Goal: Contribute content: Add original content to the website for others to see

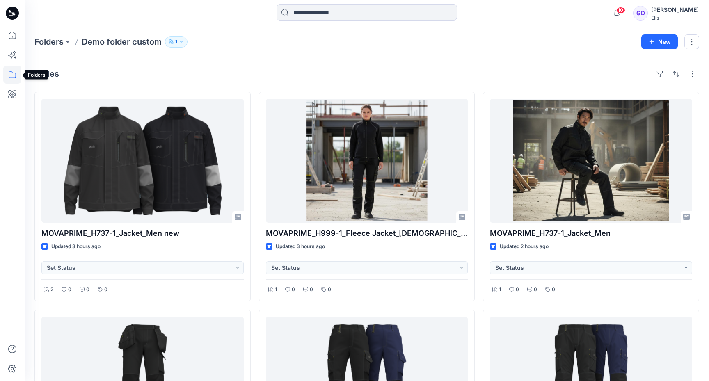
click at [15, 78] on icon at bounding box center [12, 75] width 18 height 18
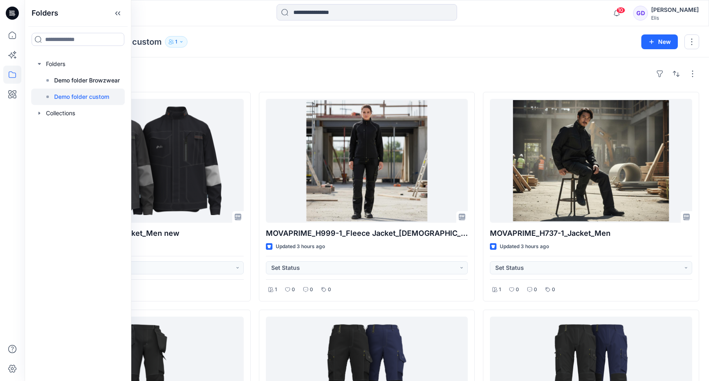
click at [65, 96] on p "Demo folder custom" at bounding box center [81, 97] width 55 height 10
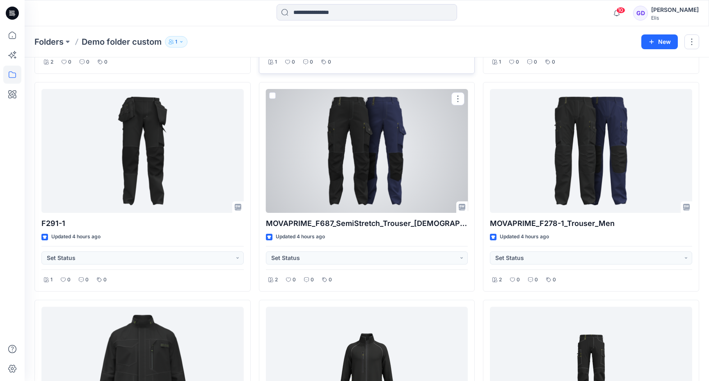
scroll to position [226, 0]
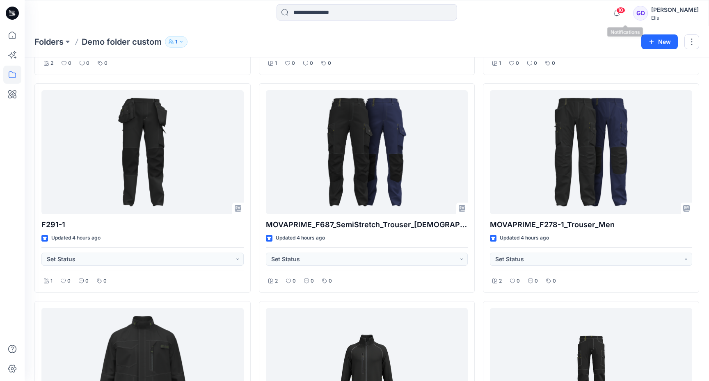
click at [625, 11] on span "10" at bounding box center [620, 10] width 9 height 7
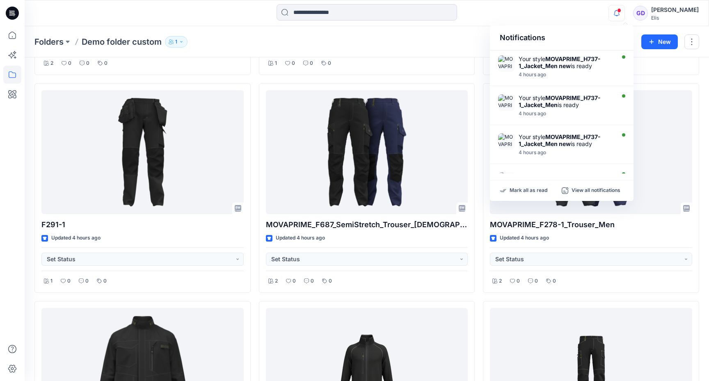
click at [621, 11] on span at bounding box center [619, 10] width 4 height 5
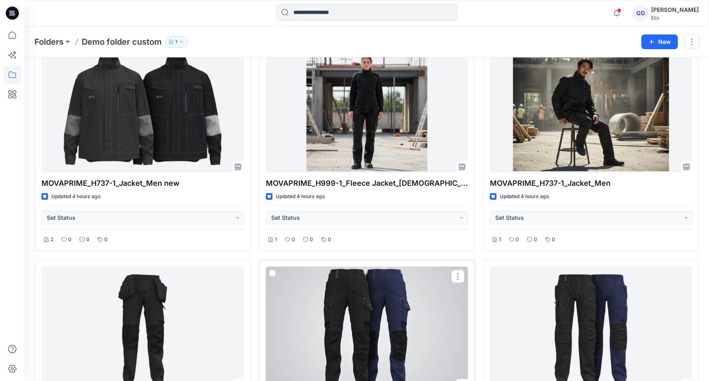
scroll to position [0, 0]
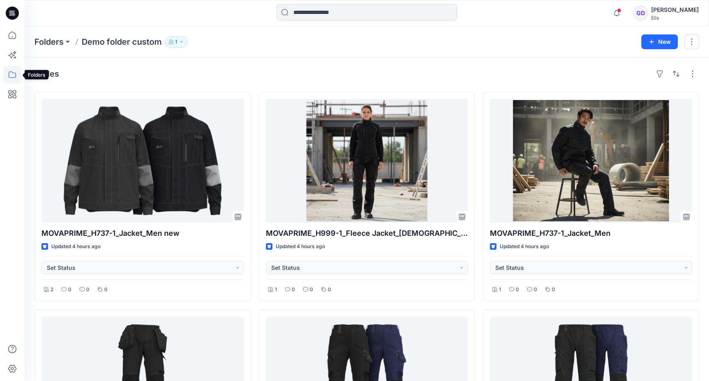
click at [15, 75] on icon at bounding box center [12, 75] width 18 height 18
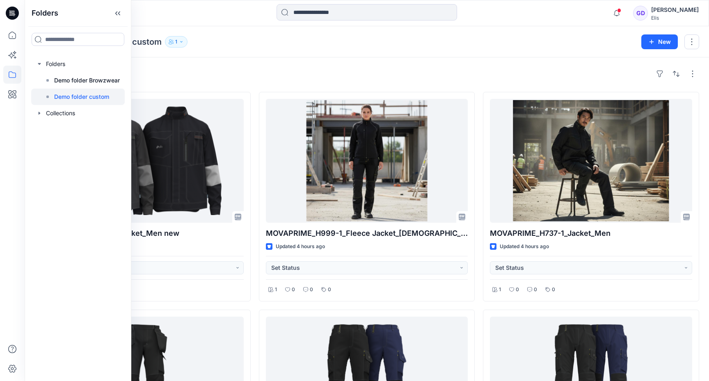
click at [81, 96] on p "Demo folder custom" at bounding box center [81, 97] width 55 height 10
click at [272, 76] on div "Styles" at bounding box center [366, 73] width 665 height 13
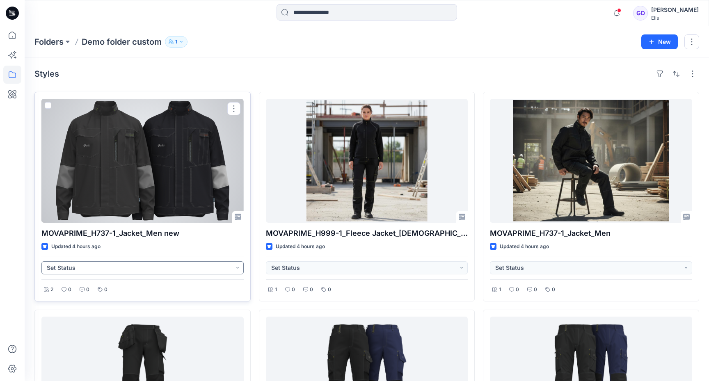
click at [105, 267] on button "Set Status" at bounding box center [142, 267] width 202 height 13
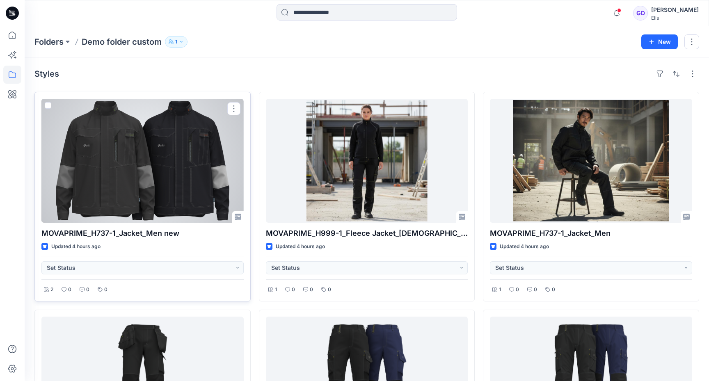
click at [144, 150] on div at bounding box center [142, 161] width 202 height 124
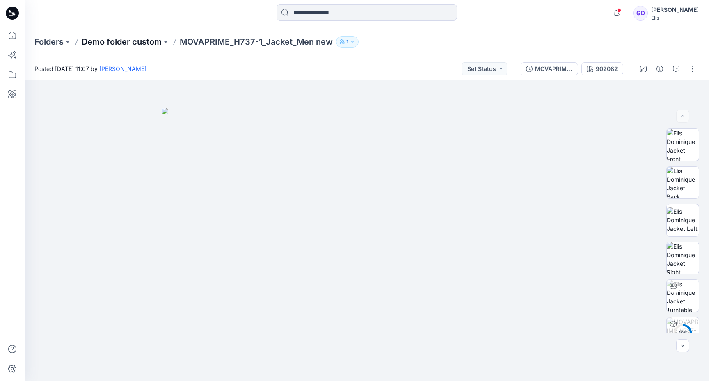
click at [130, 43] on p "Demo folder custom" at bounding box center [122, 41] width 80 height 11
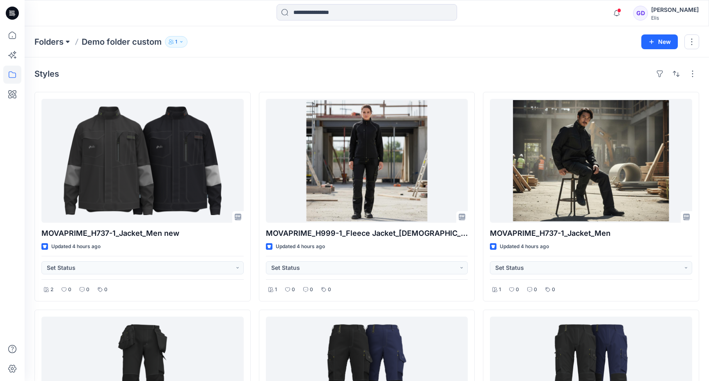
click at [65, 42] on button at bounding box center [68, 41] width 8 height 11
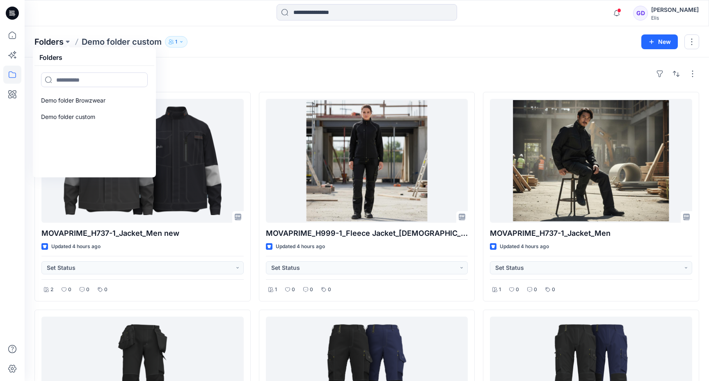
click at [57, 43] on p "Folders" at bounding box center [48, 41] width 29 height 11
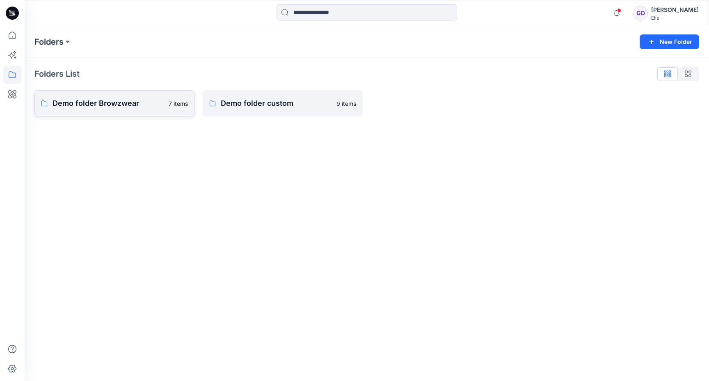
click at [108, 105] on p "Demo folder Browzwear" at bounding box center [108, 103] width 111 height 11
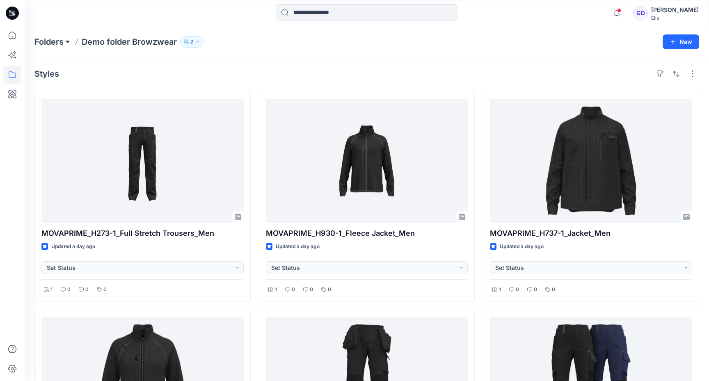
click at [67, 39] on button at bounding box center [68, 41] width 8 height 11
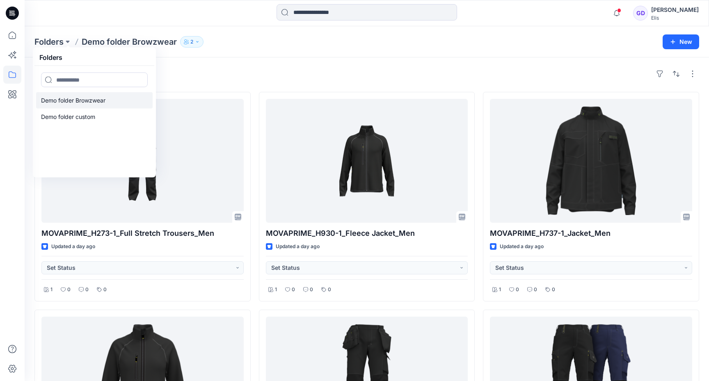
click at [60, 99] on p "Demo folder Browzwear" at bounding box center [73, 101] width 64 height 10
click at [72, 116] on p "Demo folder custom" at bounding box center [68, 117] width 54 height 10
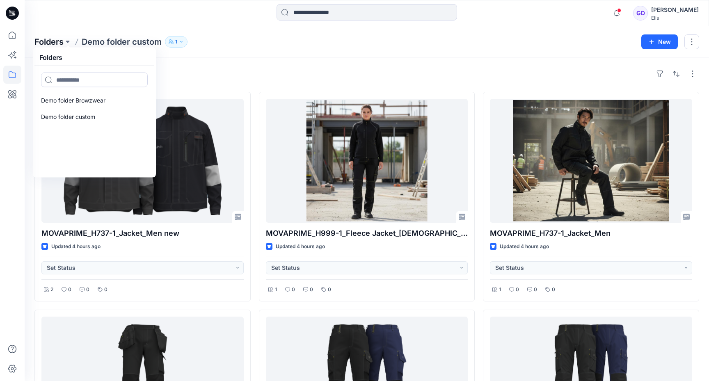
click at [46, 43] on p "Folders" at bounding box center [48, 41] width 29 height 11
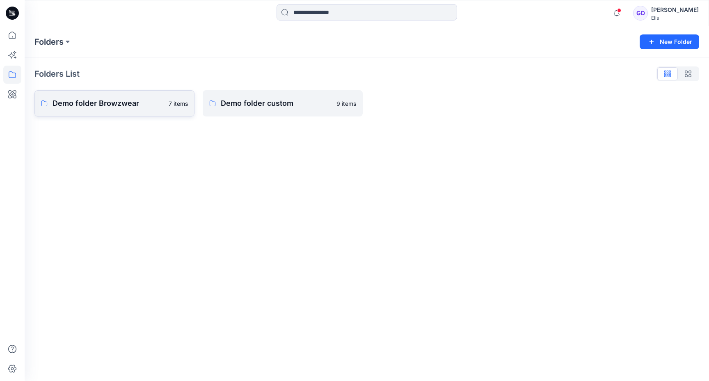
click at [74, 109] on p "Demo folder Browzwear" at bounding box center [108, 103] width 111 height 11
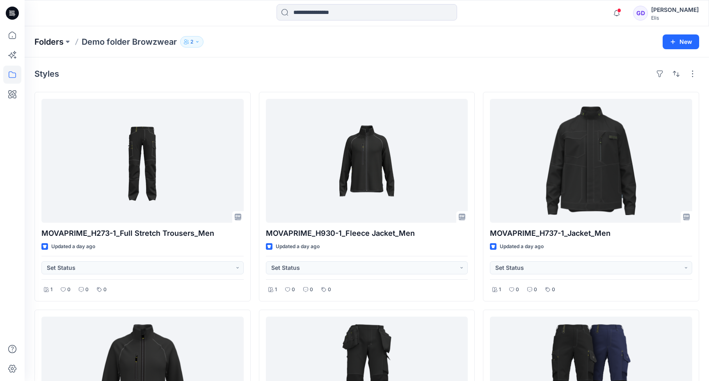
click at [48, 41] on p "Folders" at bounding box center [48, 41] width 29 height 11
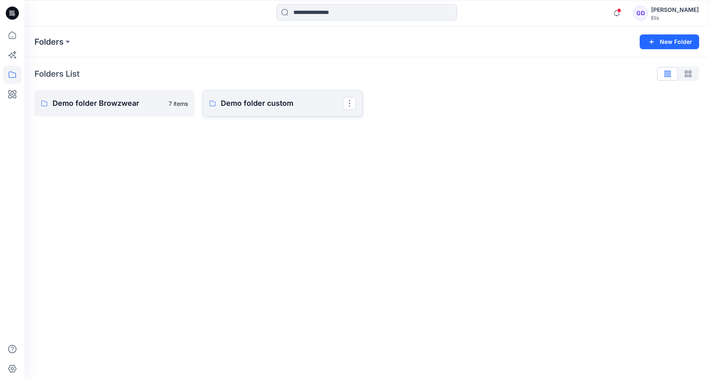
click at [278, 107] on p "Demo folder custom" at bounding box center [282, 103] width 122 height 11
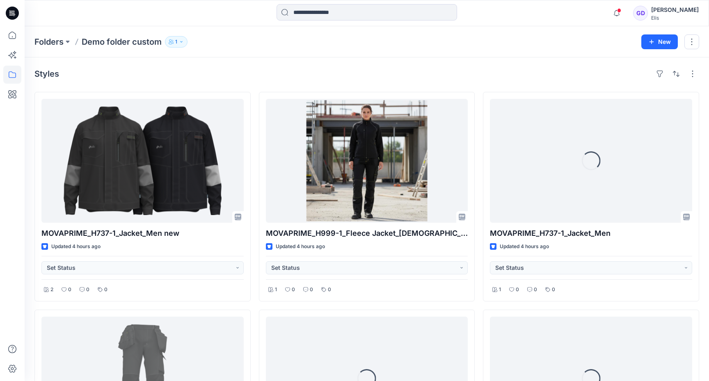
click at [179, 42] on icon "button" at bounding box center [181, 41] width 5 height 5
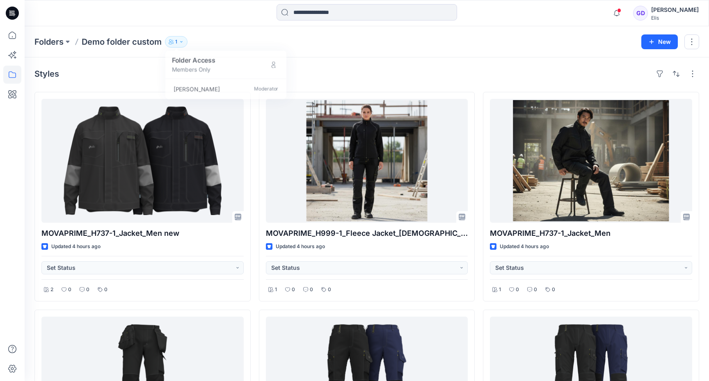
click at [133, 73] on div "Styles" at bounding box center [366, 73] width 665 height 13
click at [72, 41] on button at bounding box center [68, 41] width 8 height 11
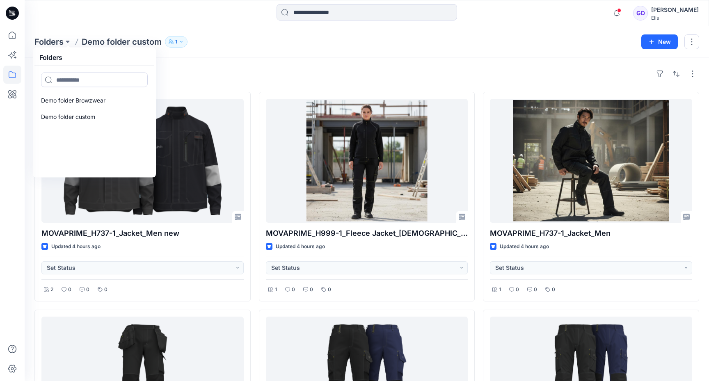
click at [208, 55] on div "Folders Folders Demo folder Browzwear Demo folder custom Demo folder custom 1 F…" at bounding box center [367, 41] width 684 height 31
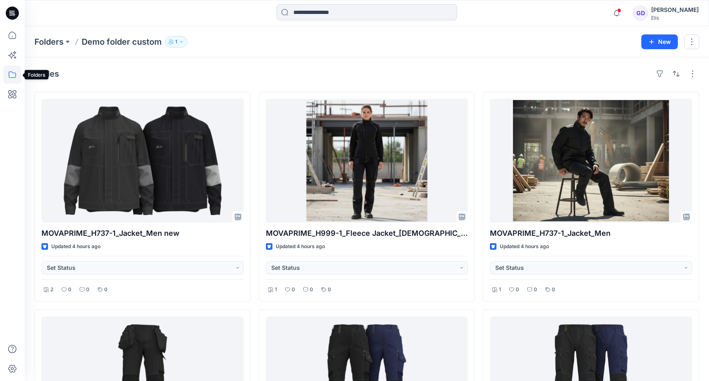
click at [14, 78] on icon at bounding box center [12, 74] width 7 height 7
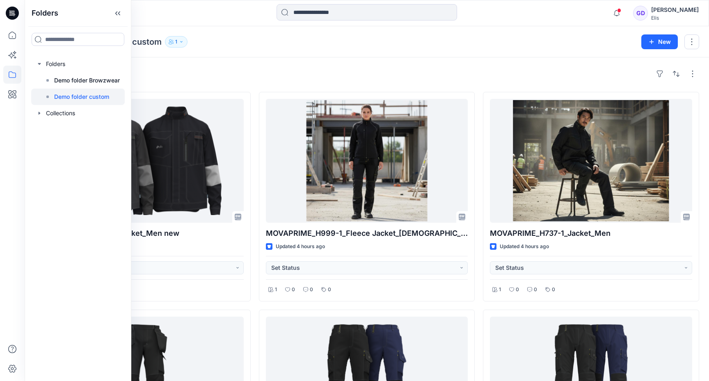
click at [229, 77] on div "Styles" at bounding box center [366, 73] width 665 height 13
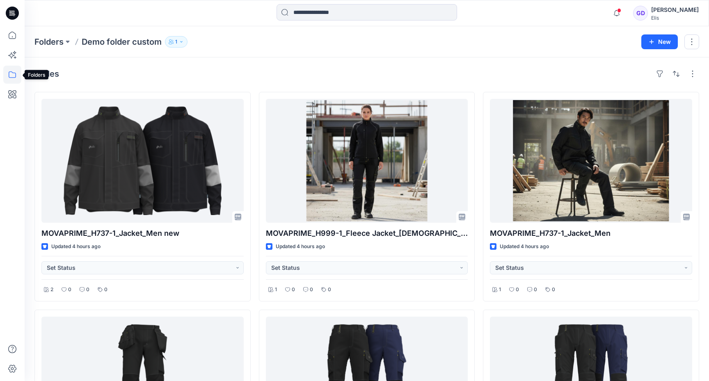
click at [15, 78] on icon at bounding box center [12, 75] width 18 height 18
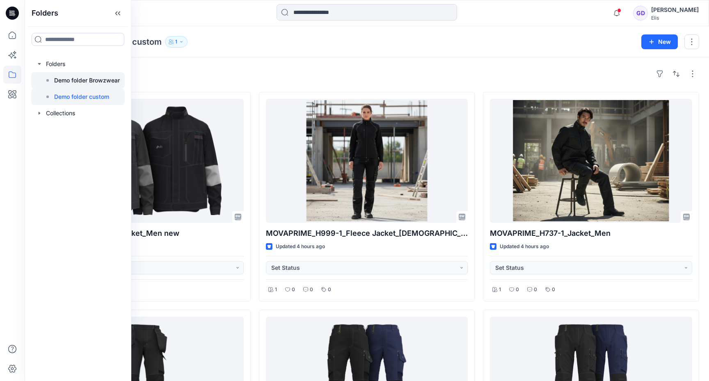
click at [75, 83] on p "Demo folder Browzwear" at bounding box center [87, 80] width 66 height 10
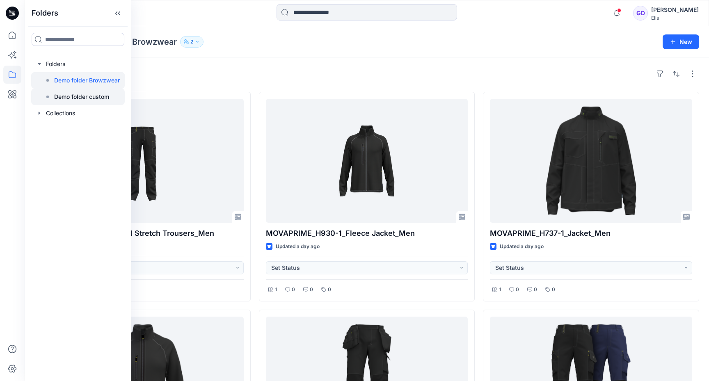
click at [74, 98] on p "Demo folder custom" at bounding box center [81, 97] width 55 height 10
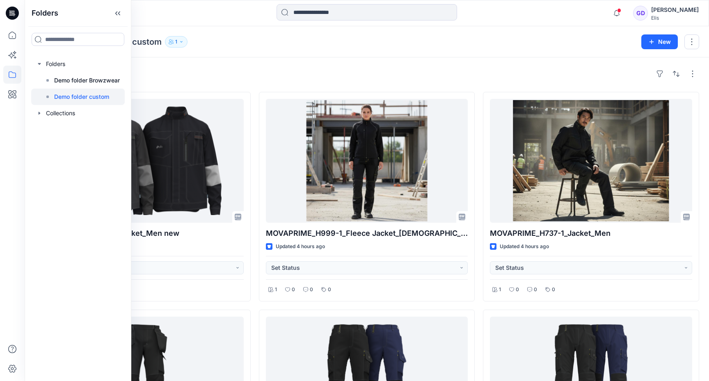
click at [200, 71] on div "Styles" at bounding box center [366, 73] width 665 height 13
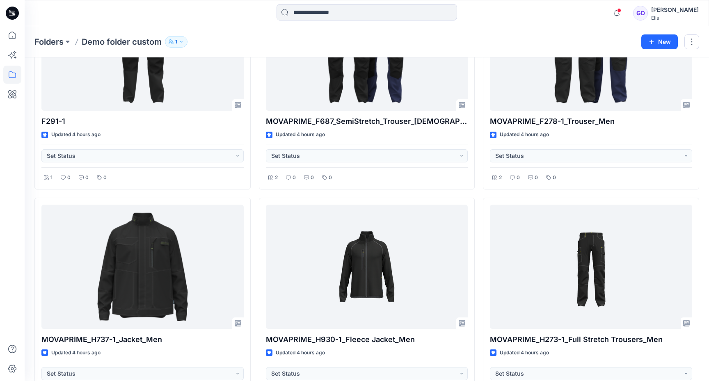
scroll to position [366, 0]
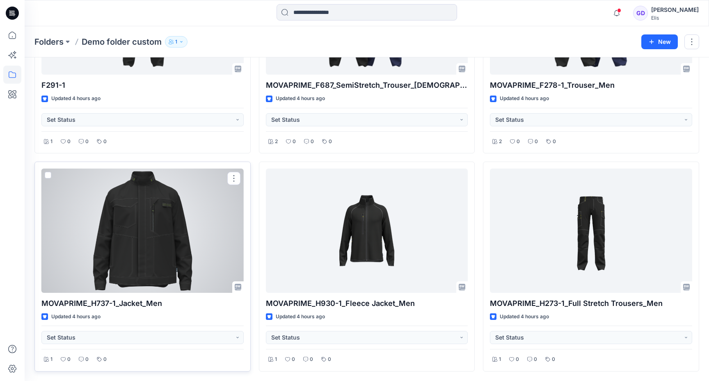
click at [148, 224] on div at bounding box center [142, 231] width 202 height 124
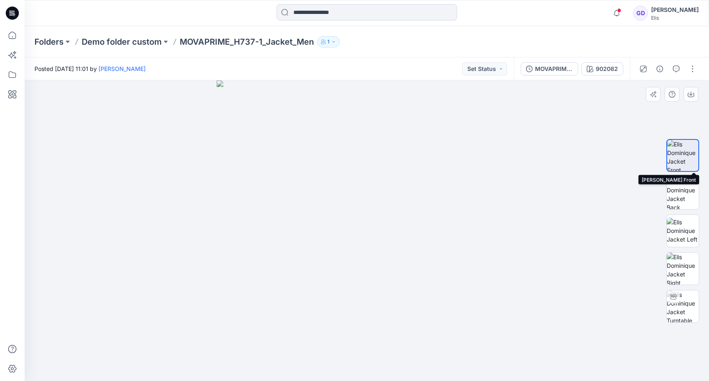
click at [690, 155] on img at bounding box center [682, 155] width 31 height 31
click at [688, 190] on img at bounding box center [683, 193] width 32 height 32
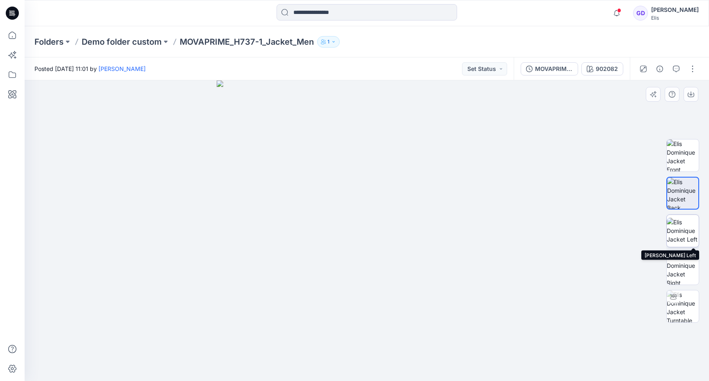
click at [682, 226] on img at bounding box center [683, 231] width 32 height 26
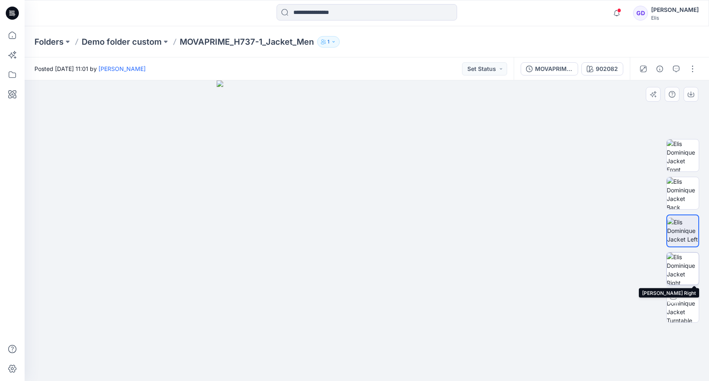
click at [680, 268] on img at bounding box center [683, 269] width 32 height 32
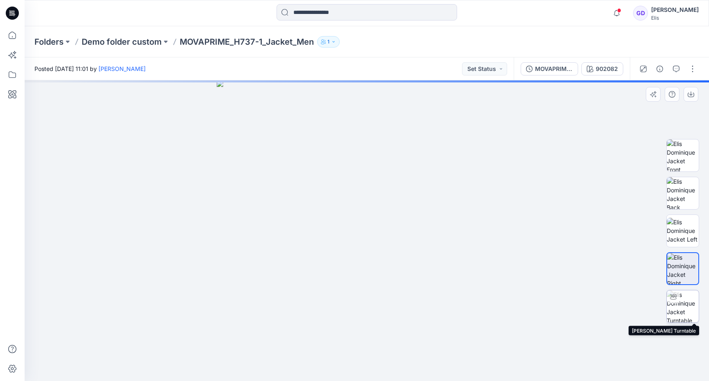
click at [680, 302] on img at bounding box center [683, 306] width 32 height 32
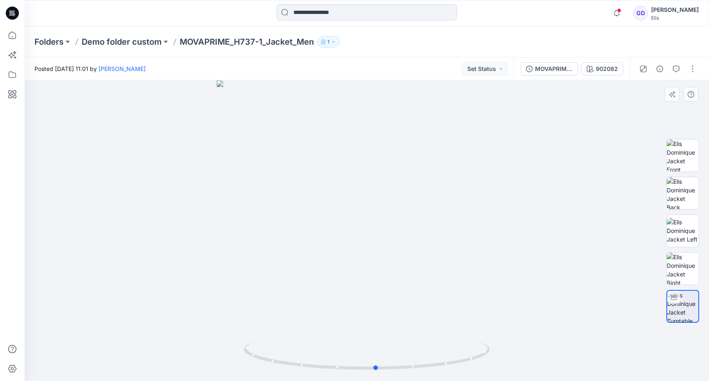
drag, startPoint x: 357, startPoint y: 282, endPoint x: 367, endPoint y: 283, distance: 9.5
click at [367, 283] on div at bounding box center [367, 230] width 684 height 301
drag, startPoint x: 352, startPoint y: 261, endPoint x: 339, endPoint y: 253, distance: 15.5
click at [339, 253] on div at bounding box center [367, 230] width 684 height 301
click at [132, 42] on p "Demo folder custom" at bounding box center [122, 41] width 80 height 11
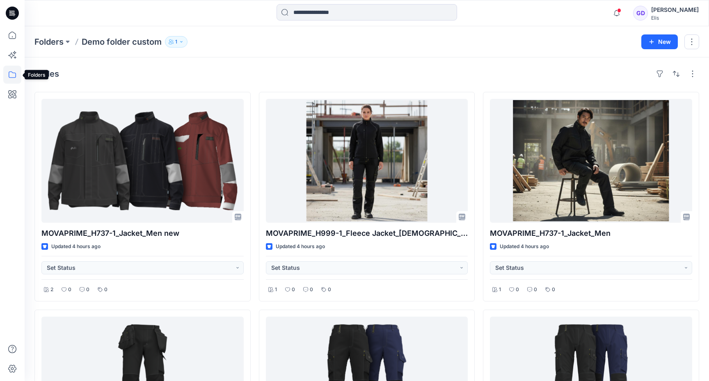
click at [13, 73] on icon at bounding box center [12, 74] width 7 height 7
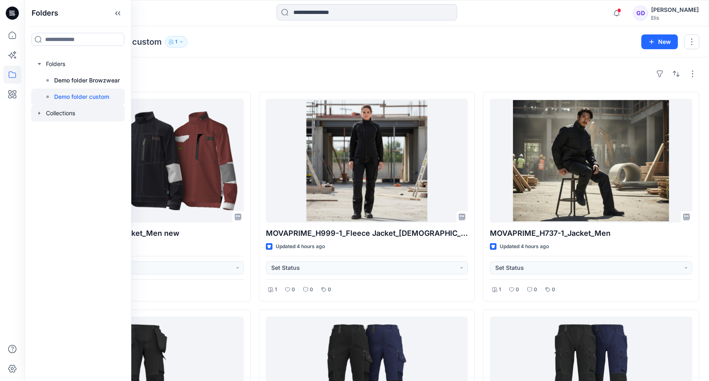
click at [40, 116] on icon "button" at bounding box center [39, 113] width 7 height 7
click at [91, 130] on p "Demo Collection Browzwear" at bounding box center [92, 130] width 77 height 10
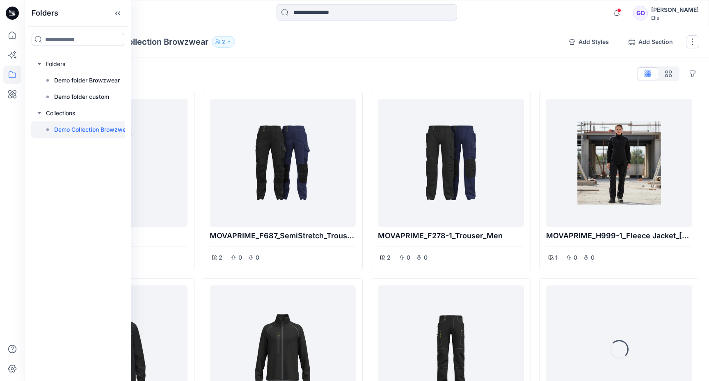
click at [196, 76] on div "Styles Hide Legacy Styles" at bounding box center [366, 73] width 665 height 13
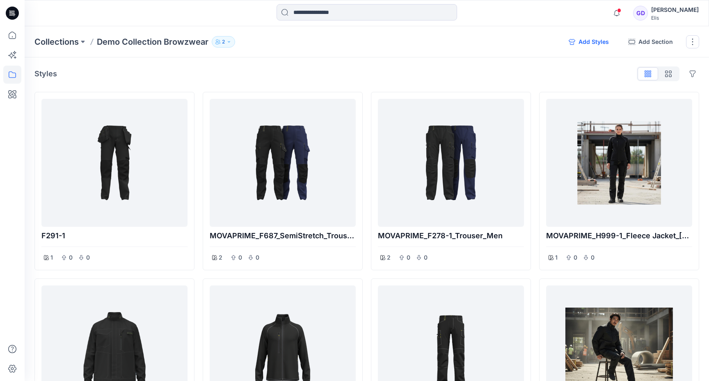
click at [599, 42] on button "Add Styles" at bounding box center [588, 41] width 53 height 13
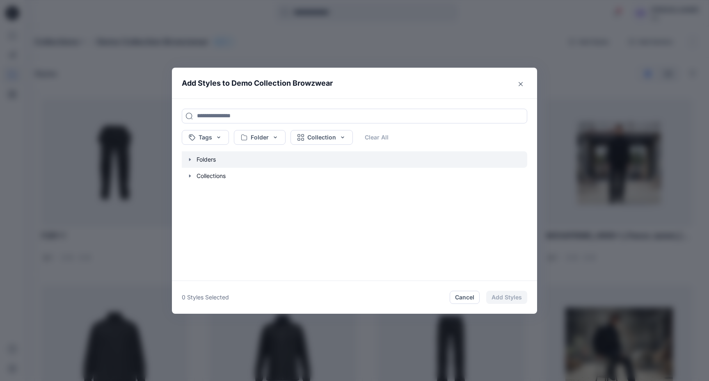
click at [190, 160] on icon "button" at bounding box center [190, 159] width 7 height 7
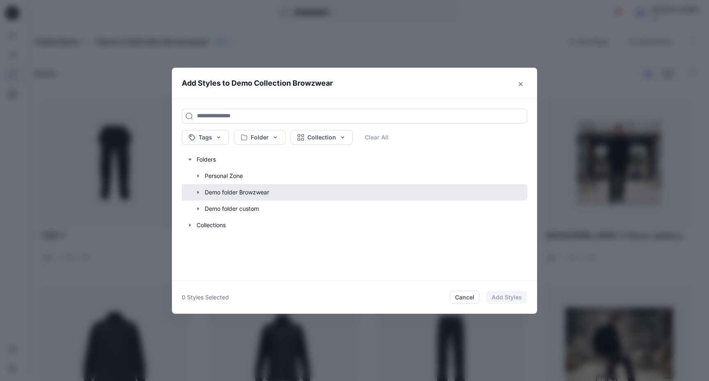
click at [199, 195] on button "button" at bounding box center [351, 192] width 354 height 16
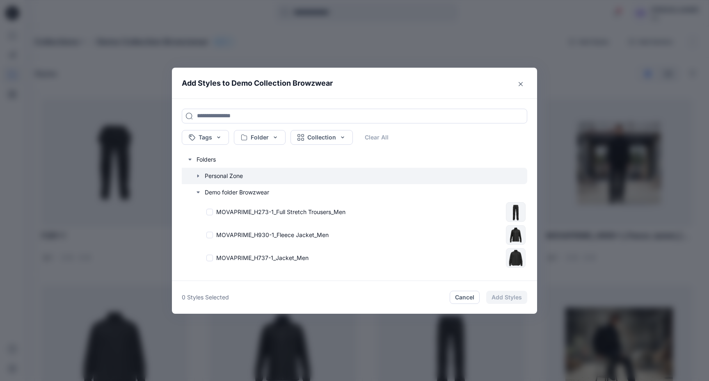
click at [199, 176] on icon "button" at bounding box center [198, 175] width 2 height 3
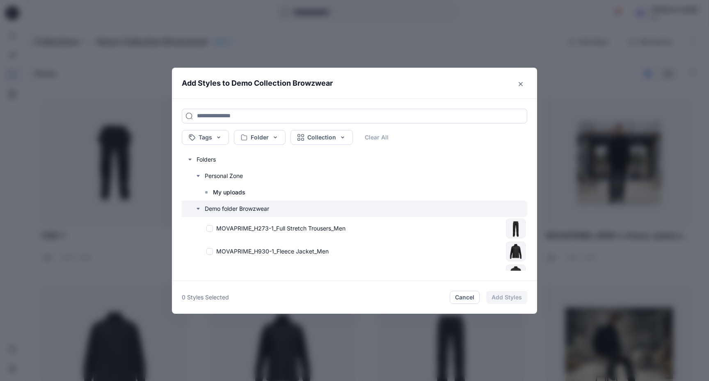
click at [199, 208] on icon "button" at bounding box center [198, 209] width 7 height 7
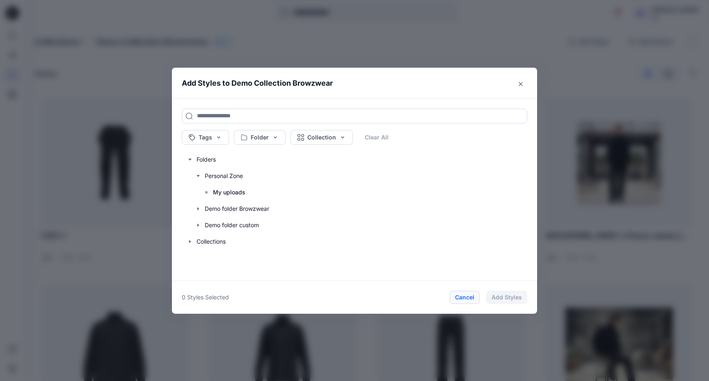
click at [473, 302] on button "Cancel" at bounding box center [465, 297] width 30 height 13
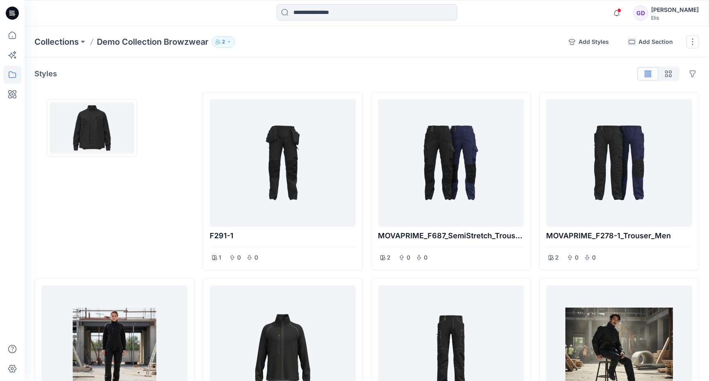
drag, startPoint x: 96, startPoint y: 327, endPoint x: 91, endPoint y: 122, distance: 205.2
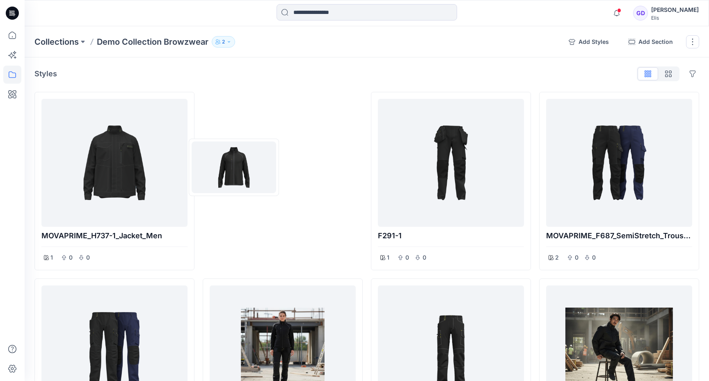
drag, startPoint x: 272, startPoint y: 309, endPoint x: 234, endPoint y: 167, distance: 146.5
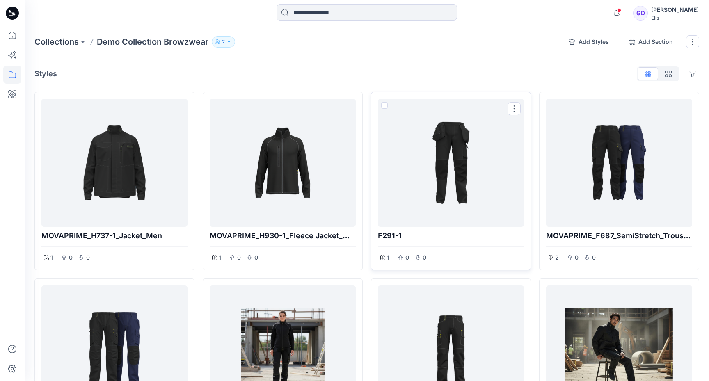
click at [475, 156] on div at bounding box center [450, 162] width 139 height 121
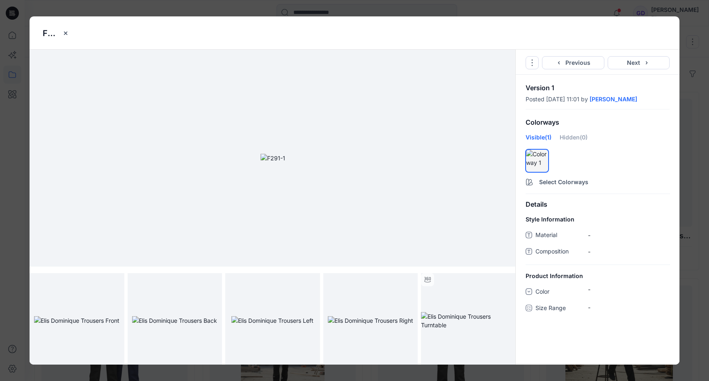
scroll to position [3, 0]
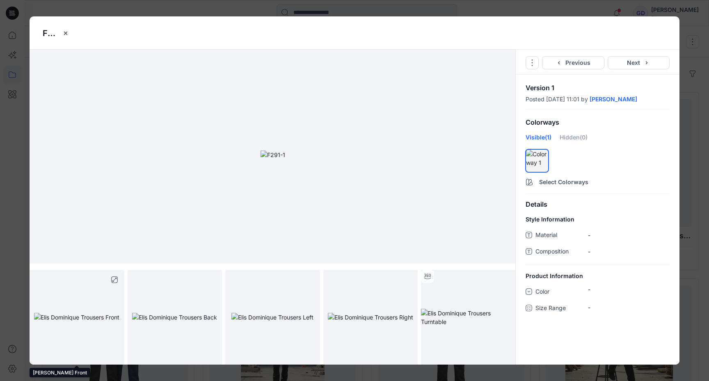
click at [73, 313] on img at bounding box center [76, 317] width 85 height 9
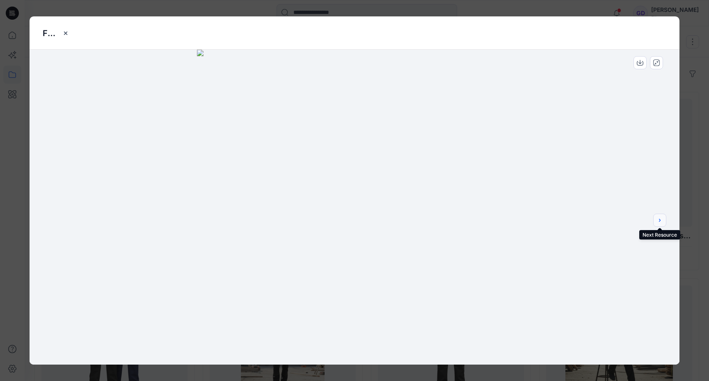
click at [658, 222] on icon "next" at bounding box center [659, 220] width 7 height 7
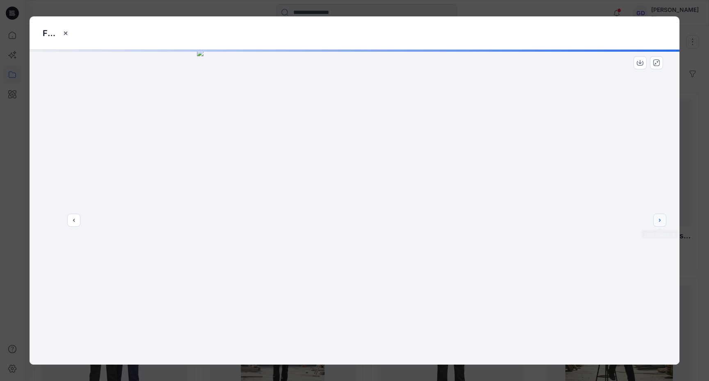
click at [658, 222] on icon "next" at bounding box center [659, 220] width 7 height 7
click at [654, 65] on icon "close-full-preview" at bounding box center [656, 62] width 7 height 7
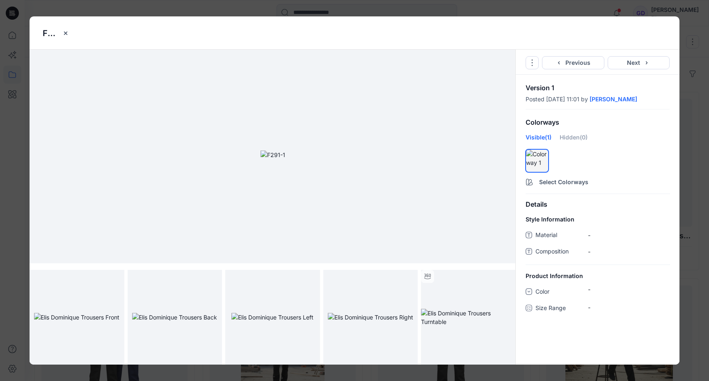
click at [588, 232] on span "-" at bounding box center [629, 235] width 82 height 9
click at [595, 237] on span "-" at bounding box center [629, 235] width 82 height 9
click at [590, 235] on span "-" at bounding box center [629, 235] width 82 height 9
click at [64, 31] on icon "close-btn" at bounding box center [65, 33] width 7 height 7
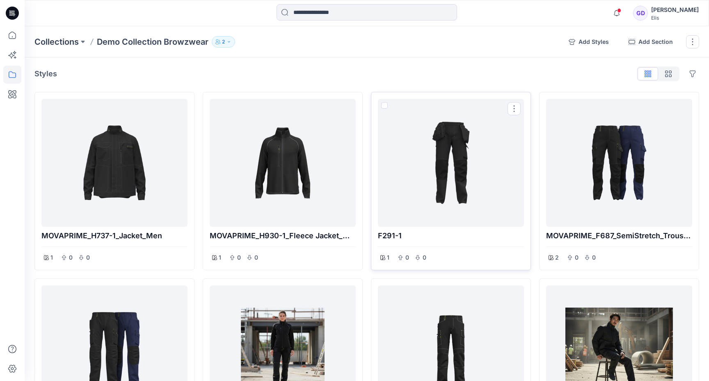
click at [385, 106] on span at bounding box center [384, 105] width 7 height 7
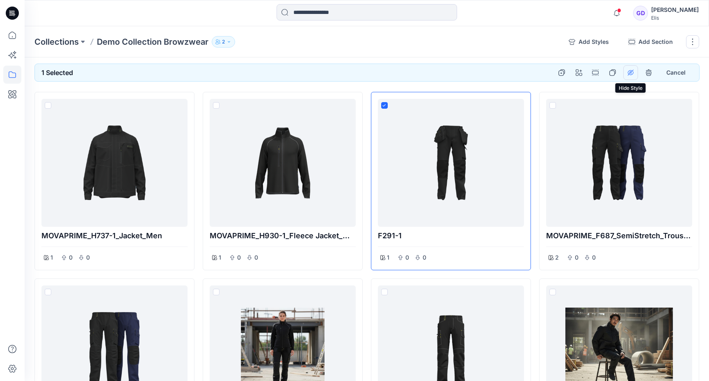
click at [629, 73] on icon "hide show styles" at bounding box center [631, 73] width 6 height 6
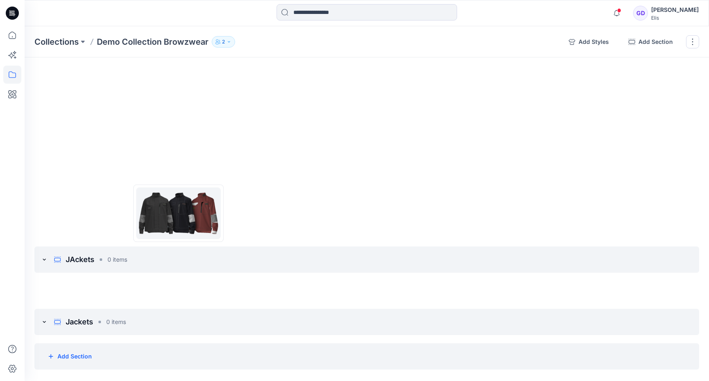
scroll to position [242, 0]
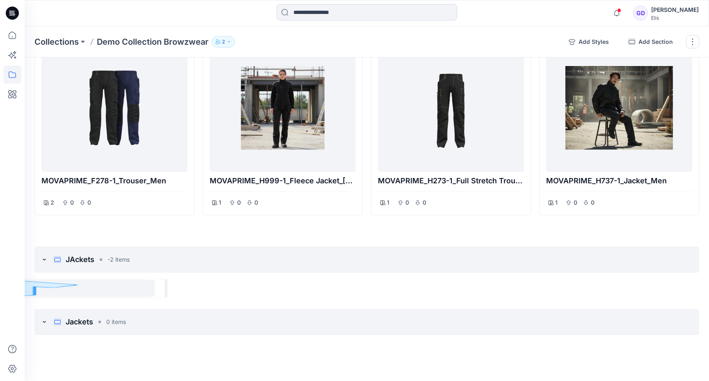
drag, startPoint x: 129, startPoint y: 101, endPoint x: 136, endPoint y: 266, distance: 165.0
click at [49, 267] on div "JAckets -2 items" at bounding box center [366, 260] width 665 height 26
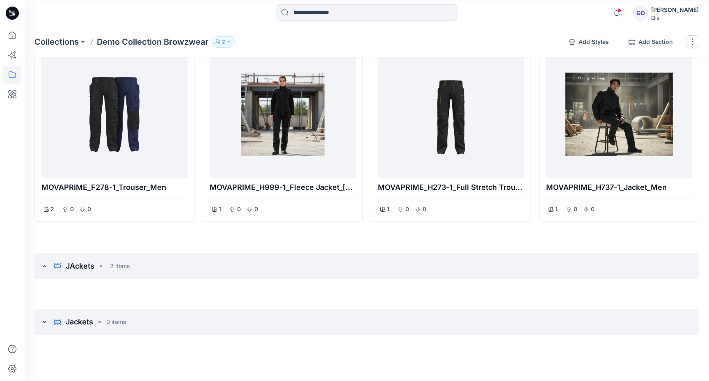
click at [43, 267] on icon at bounding box center [44, 266] width 7 height 7
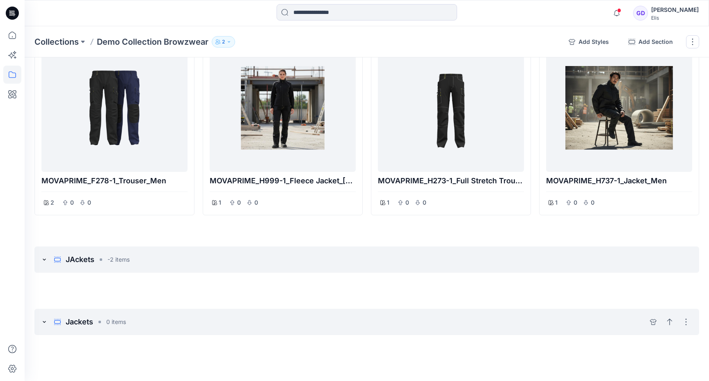
click at [49, 324] on div "Jackets 0 items" at bounding box center [83, 321] width 85 height 13
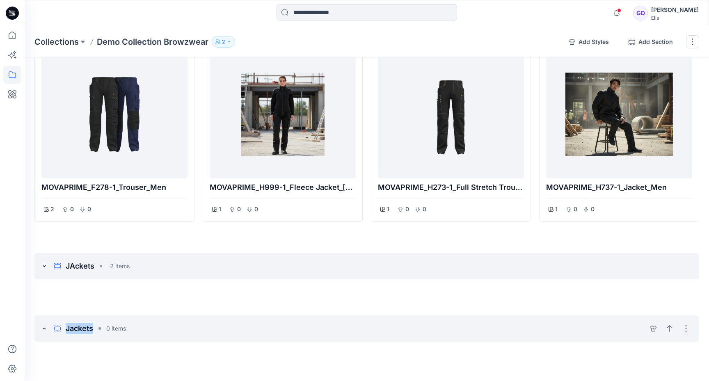
click at [49, 324] on div "Jackets 0 items" at bounding box center [83, 328] width 85 height 13
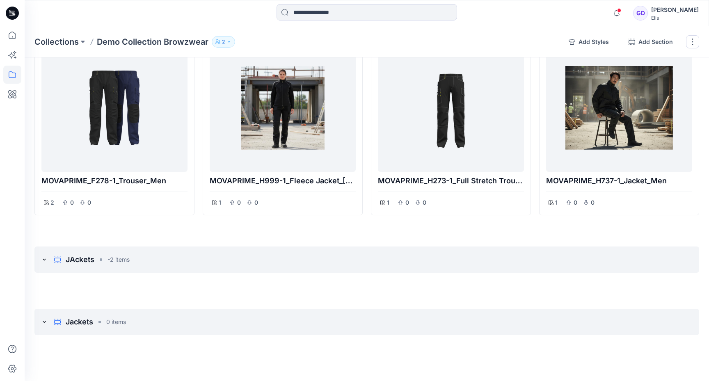
click at [47, 260] on icon at bounding box center [44, 259] width 7 height 7
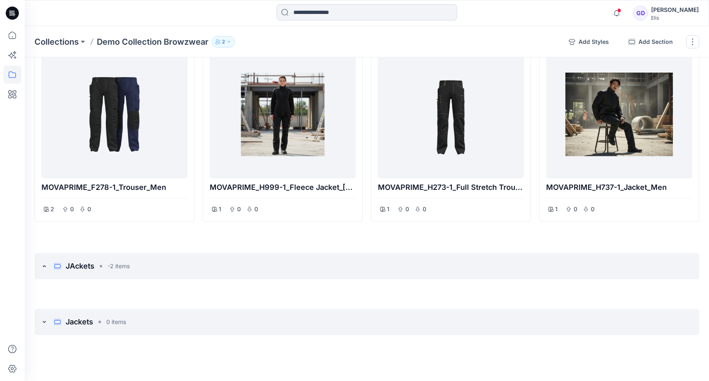
click at [47, 260] on div "JAckets -2 items" at bounding box center [85, 266] width 89 height 13
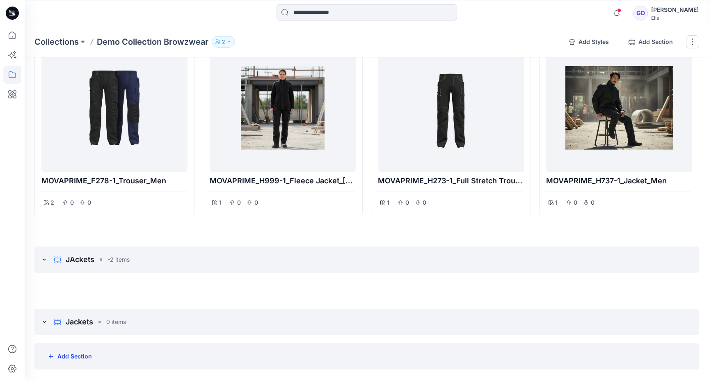
click at [68, 357] on button "Add Section" at bounding box center [69, 356] width 57 height 16
type input "******"
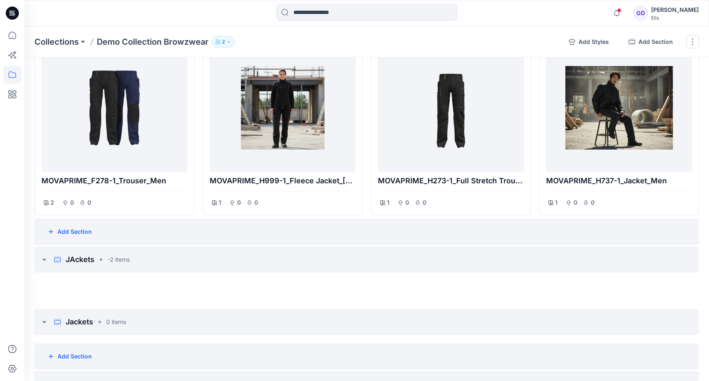
scroll to position [304, 0]
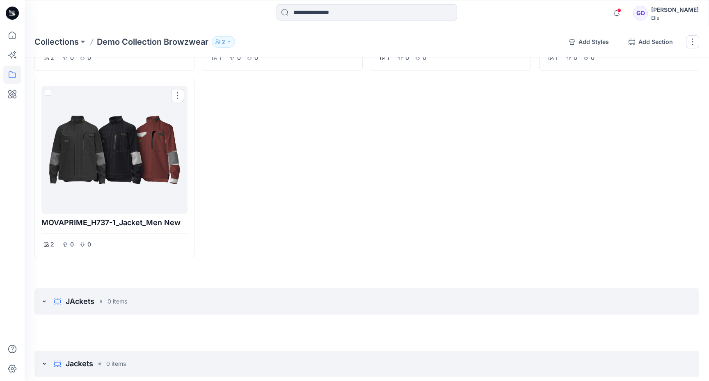
scroll to position [491, 0]
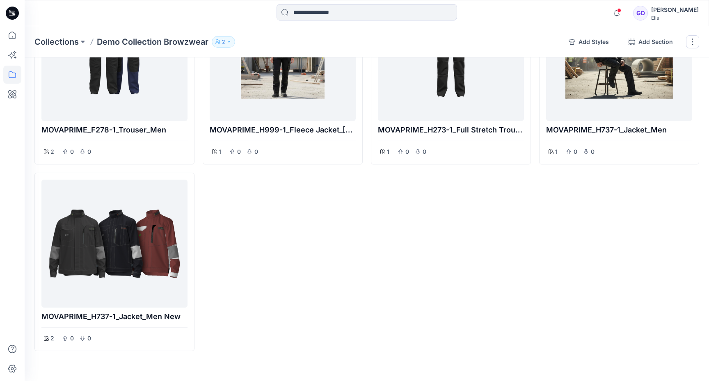
scroll to position [285, 0]
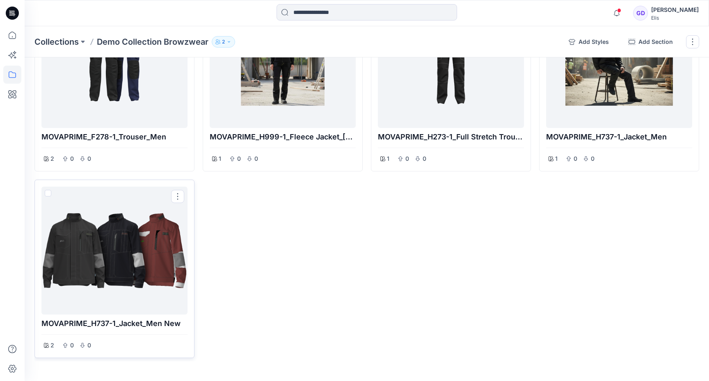
click at [103, 272] on div at bounding box center [114, 250] width 139 height 121
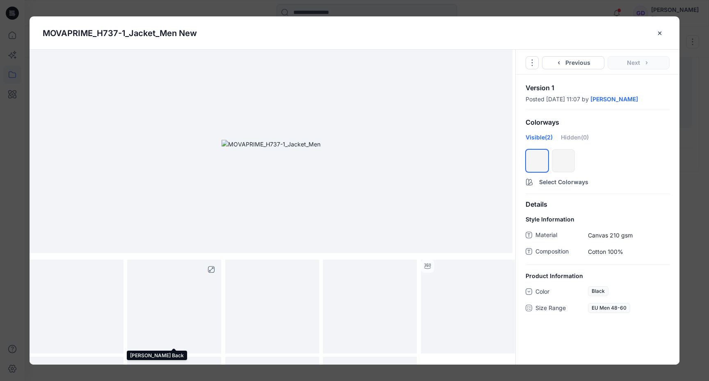
scroll to position [5, 0]
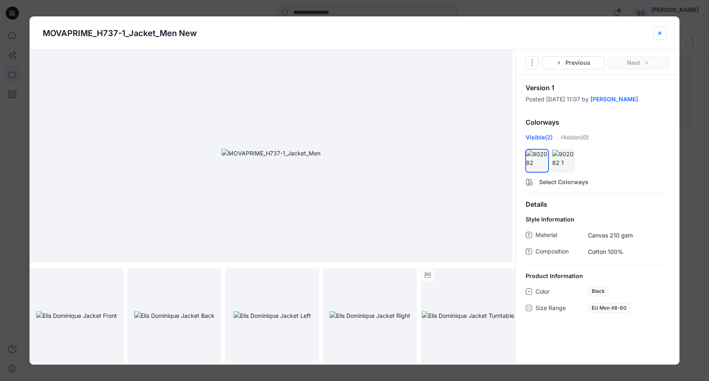
click at [663, 32] on button "close-btn" at bounding box center [659, 33] width 13 height 13
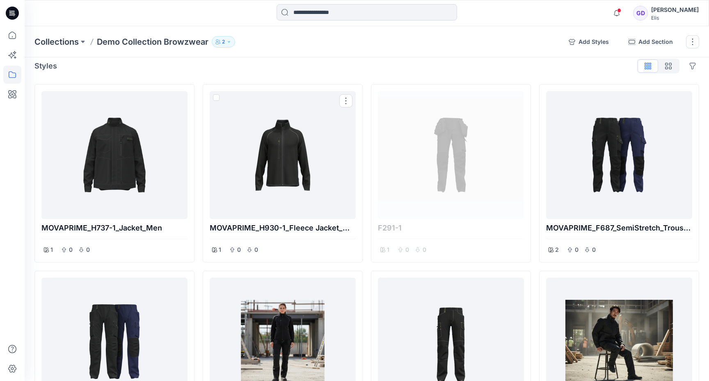
scroll to position [0, 0]
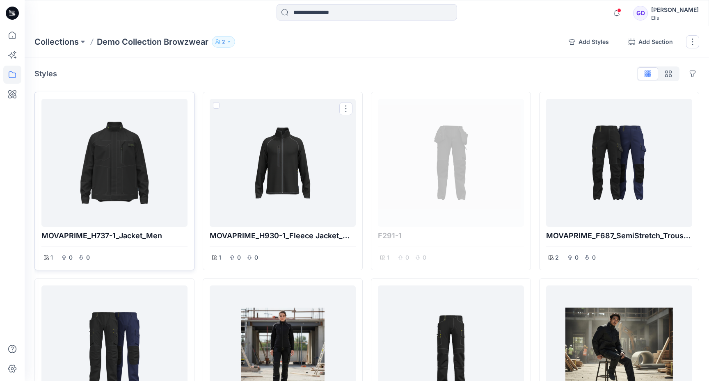
click at [105, 186] on div at bounding box center [114, 162] width 139 height 121
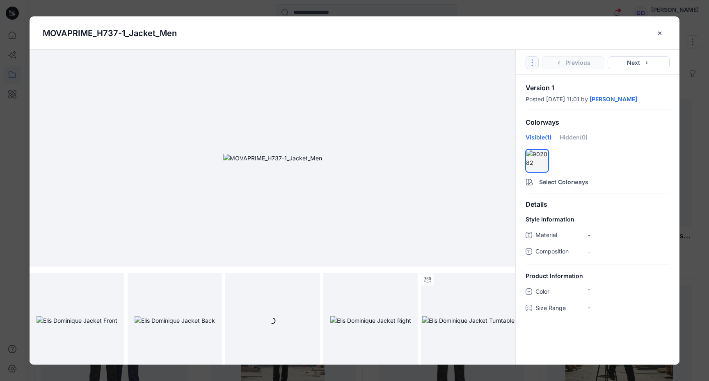
click at [534, 62] on icon "Options" at bounding box center [532, 62] width 7 height 7
click at [525, 82] on link "Go to Original Style" at bounding box center [531, 82] width 99 height 16
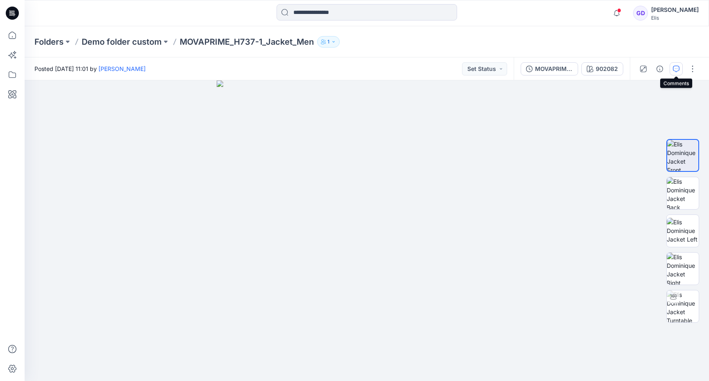
click at [675, 71] on icon "button" at bounding box center [676, 69] width 7 height 7
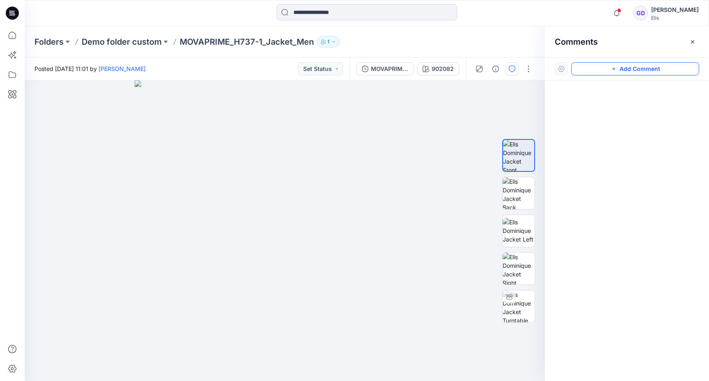
click at [628, 73] on button "Add Comment" at bounding box center [635, 68] width 128 height 13
click at [108, 231] on div "1" at bounding box center [285, 230] width 520 height 301
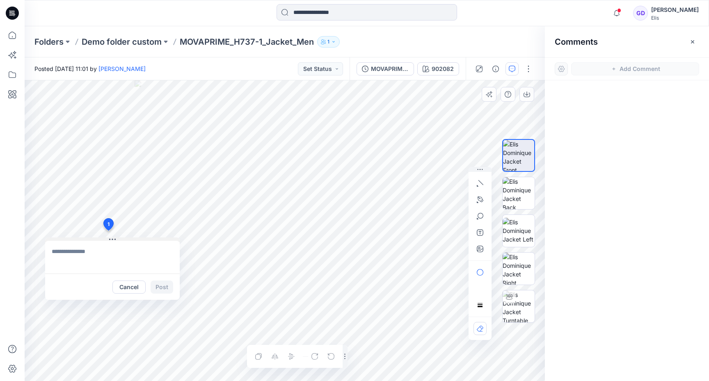
drag, startPoint x: 156, startPoint y: 236, endPoint x: 30, endPoint y: 229, distance: 126.1
click at [45, 238] on button at bounding box center [112, 240] width 135 height 5
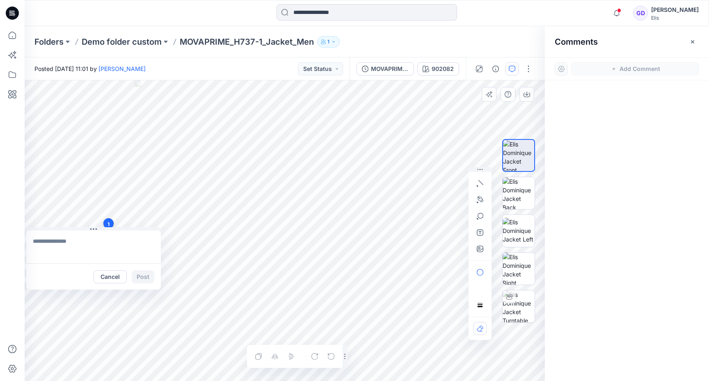
click at [45, 253] on textarea at bounding box center [93, 247] width 135 height 33
type textarea "**********"
click at [477, 186] on icon "button" at bounding box center [478, 186] width 2 height 2
click at [140, 276] on button "Post" at bounding box center [143, 276] width 23 height 13
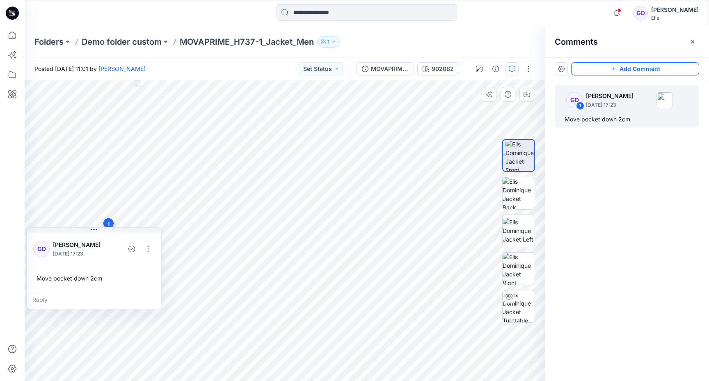
click at [652, 72] on button "Add Comment" at bounding box center [635, 68] width 128 height 13
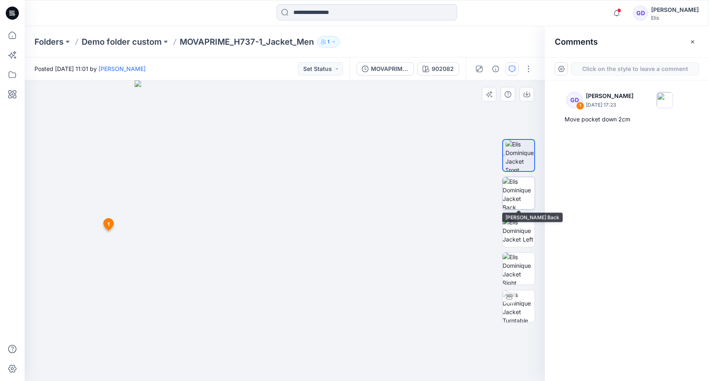
click at [513, 188] on img at bounding box center [518, 193] width 32 height 32
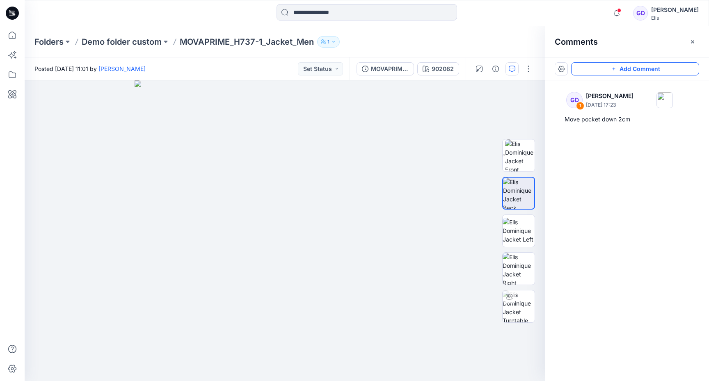
click at [590, 70] on button "Add Comment" at bounding box center [635, 68] width 128 height 13
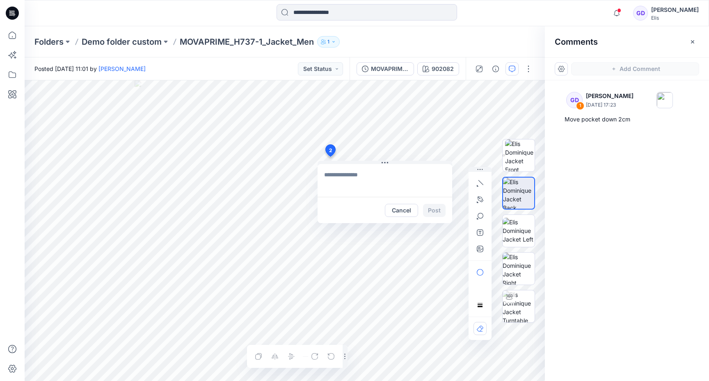
click at [330, 157] on div "2 Cancel Post Layer 1" at bounding box center [285, 230] width 520 height 301
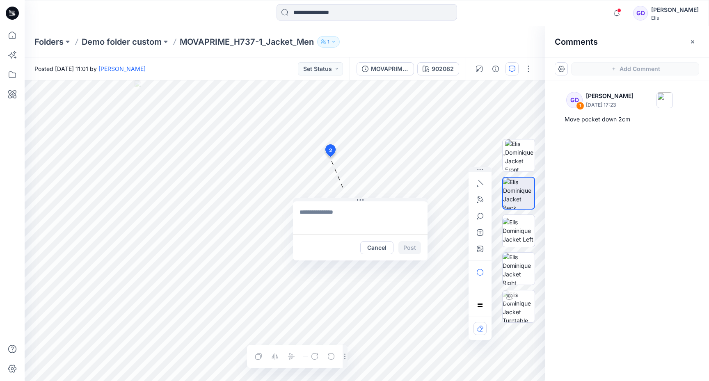
drag, startPoint x: 352, startPoint y: 163, endPoint x: 328, endPoint y: 202, distance: 46.1
click at [328, 202] on button at bounding box center [360, 200] width 135 height 5
click at [337, 216] on textarea at bounding box center [360, 219] width 135 height 33
type textarea "**********"
click at [481, 200] on icon "button" at bounding box center [480, 199] width 6 height 6
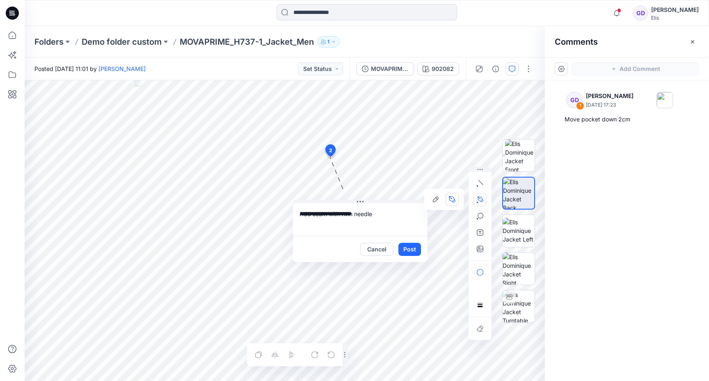
click at [279, 147] on icon "Layer 1" at bounding box center [285, 230] width 520 height 301
click at [277, 320] on icon "Layer 1" at bounding box center [285, 230] width 520 height 301
click at [417, 251] on button "Post" at bounding box center [409, 249] width 23 height 13
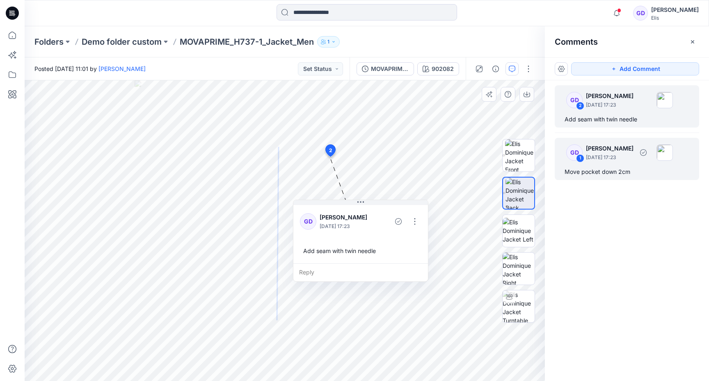
click at [633, 160] on p "[DATE] 17:23" at bounding box center [610, 157] width 48 height 8
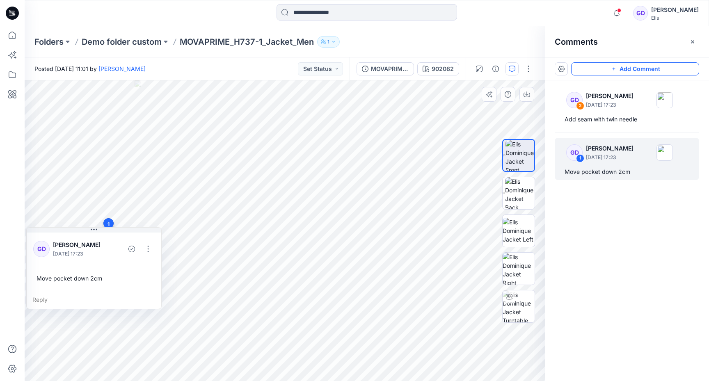
click at [633, 66] on button "Add Comment" at bounding box center [635, 68] width 128 height 13
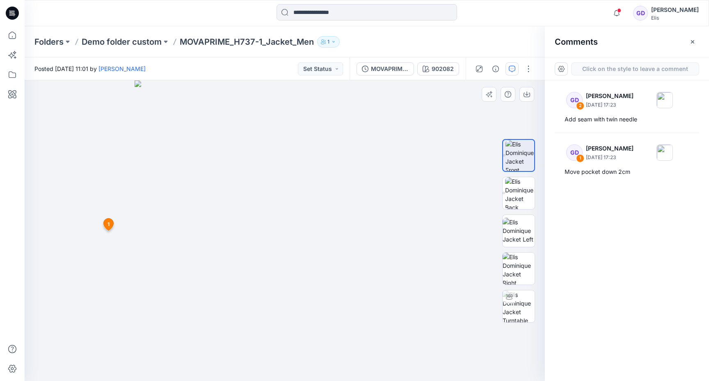
click at [333, 233] on div "3 1 GD [PERSON_NAME] [DATE] 17:23 Move pocket down 2cm Reply" at bounding box center [285, 230] width 520 height 301
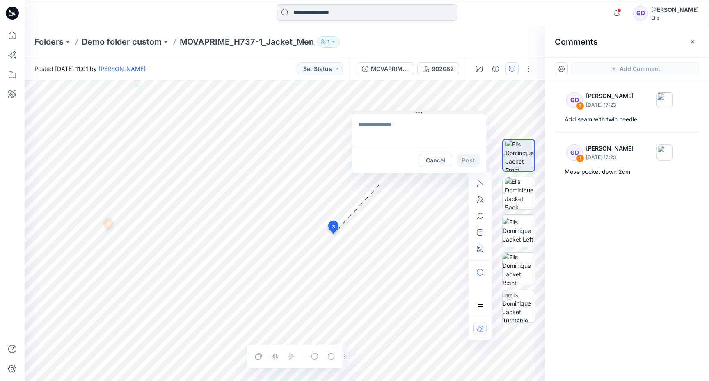
drag, startPoint x: 348, startPoint y: 240, endPoint x: 379, endPoint y: 113, distance: 130.1
click at [379, 113] on button at bounding box center [419, 113] width 135 height 5
click at [477, 248] on icon "button" at bounding box center [480, 249] width 7 height 7
type input"] "**********"
click at [429, 128] on textarea at bounding box center [419, 130] width 135 height 33
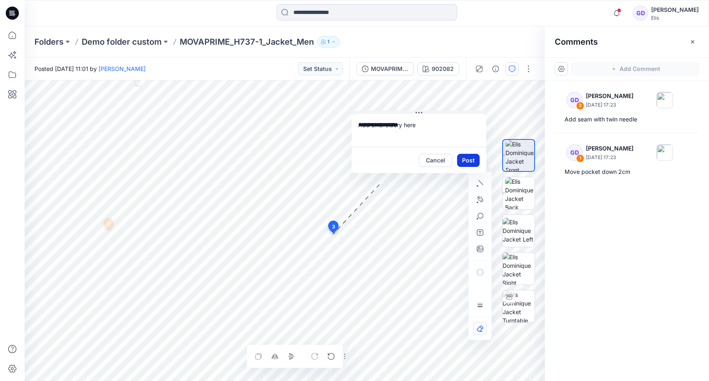
type textarea "**********"
click at [463, 160] on button "Post" at bounding box center [468, 160] width 23 height 13
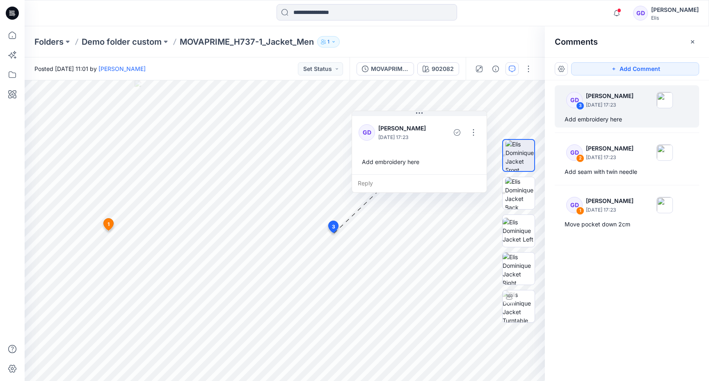
click at [578, 252] on div "GD 3 [PERSON_NAME] [DATE] 17:23 Add embroidery here GD 2 [PERSON_NAME] [DATE] 1…" at bounding box center [627, 215] width 164 height 270
click at [689, 43] on icon "button" at bounding box center [692, 42] width 7 height 7
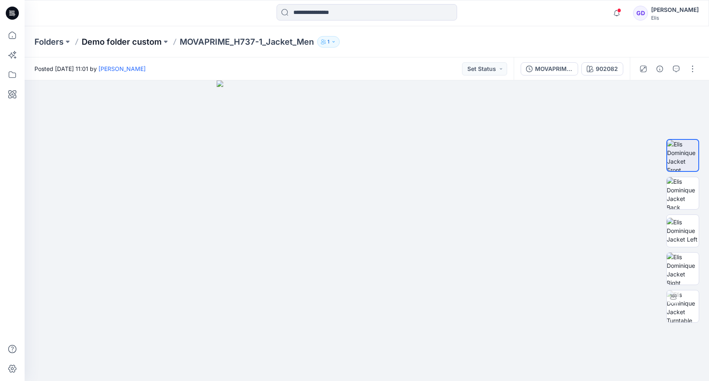
click at [149, 43] on p "Demo folder custom" at bounding box center [122, 41] width 80 height 11
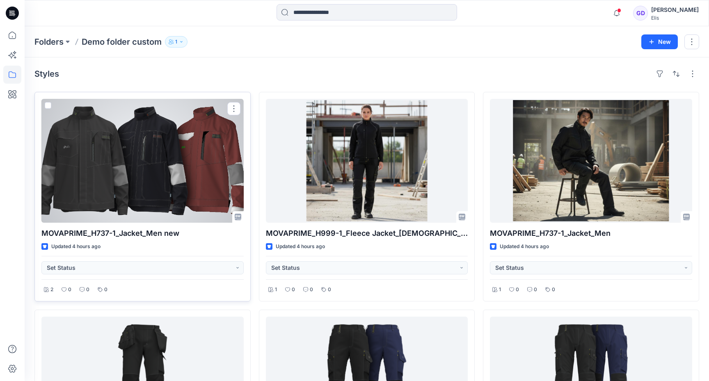
click at [138, 167] on div at bounding box center [142, 161] width 202 height 124
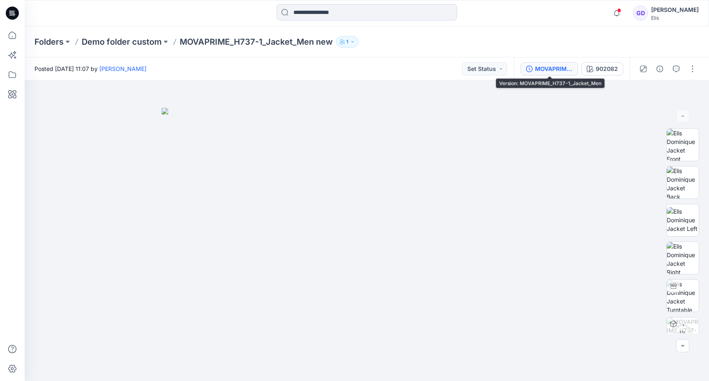
click at [568, 69] on div "MOVAPRIME_H737-1_Jacket_Men" at bounding box center [554, 68] width 38 height 9
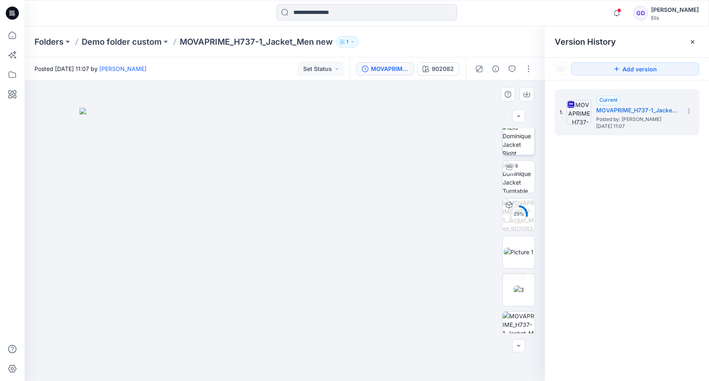
scroll to position [167, 0]
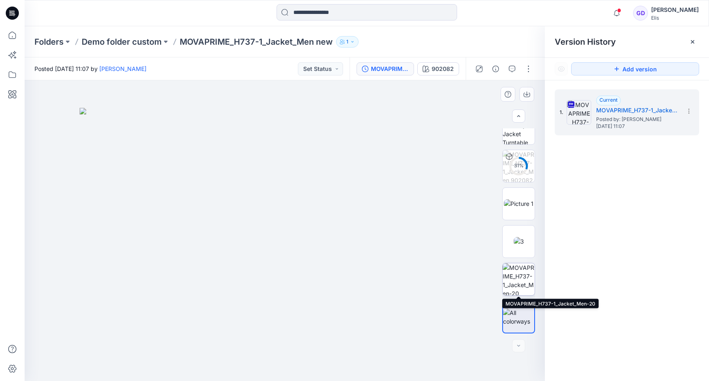
click at [523, 279] on img at bounding box center [518, 279] width 32 height 32
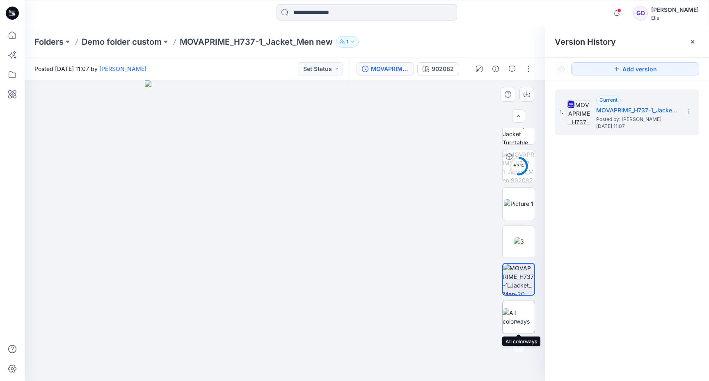
click at [523, 313] on img at bounding box center [518, 316] width 32 height 17
click at [523, 240] on img at bounding box center [519, 241] width 10 height 9
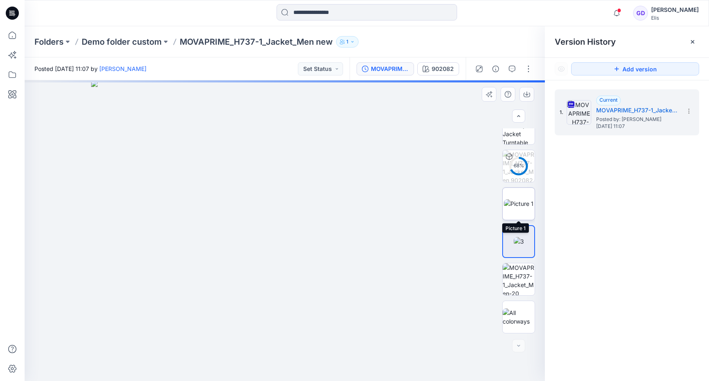
click at [521, 200] on img at bounding box center [519, 203] width 30 height 9
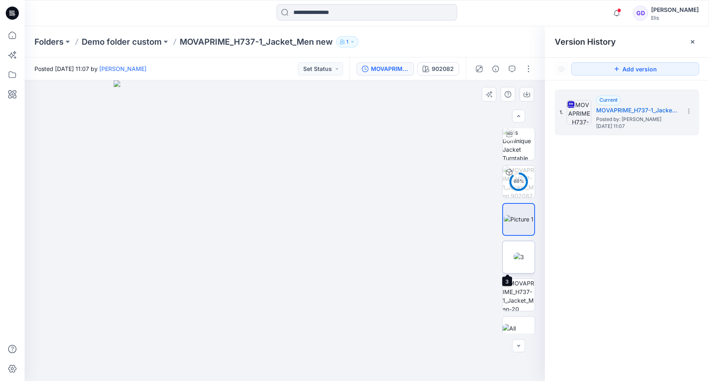
click at [518, 259] on img at bounding box center [519, 257] width 10 height 9
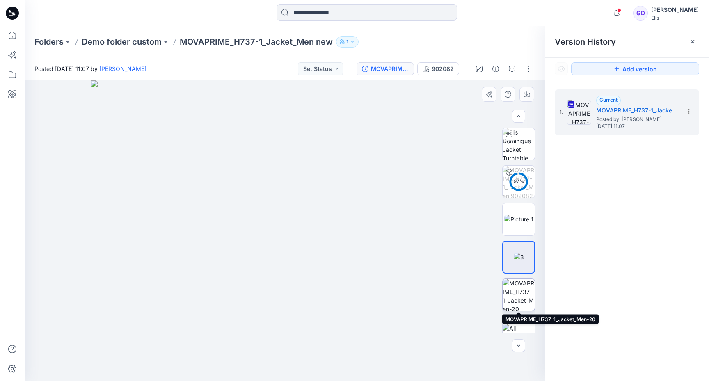
click at [524, 303] on img at bounding box center [518, 295] width 32 height 32
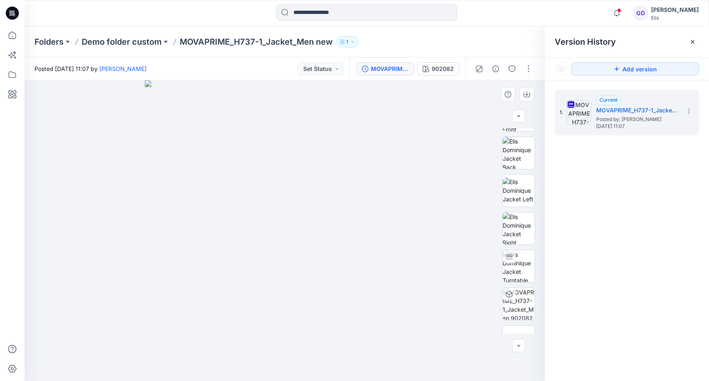
scroll to position [0, 0]
click at [696, 44] on div at bounding box center [692, 41] width 13 height 13
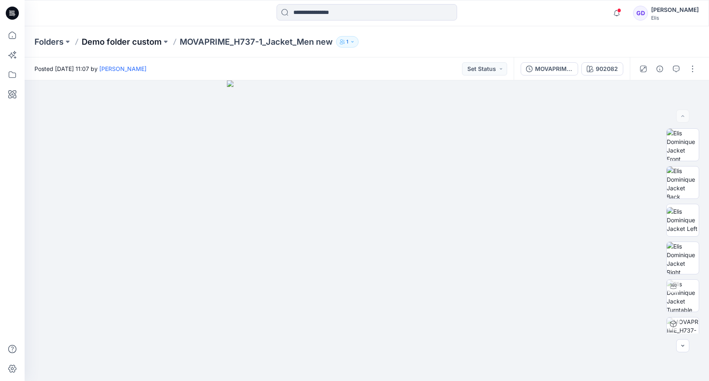
click at [133, 38] on p "Demo folder custom" at bounding box center [122, 41] width 80 height 11
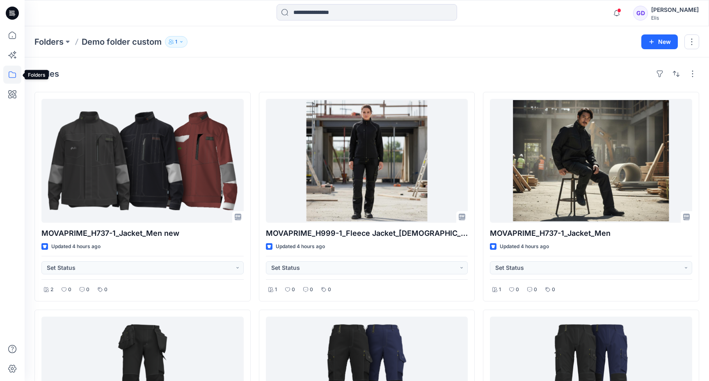
click at [7, 81] on icon at bounding box center [12, 75] width 18 height 18
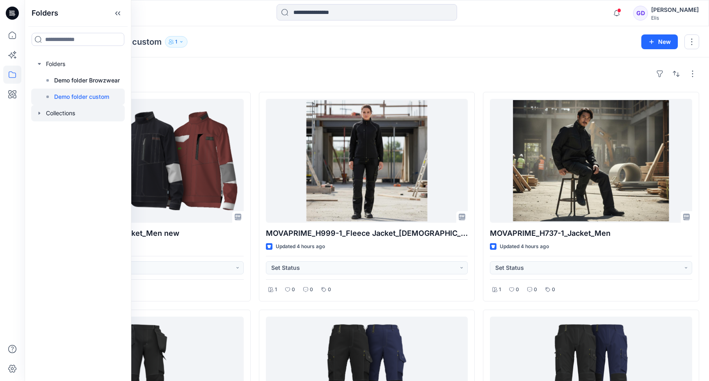
click at [56, 120] on div at bounding box center [78, 113] width 94 height 16
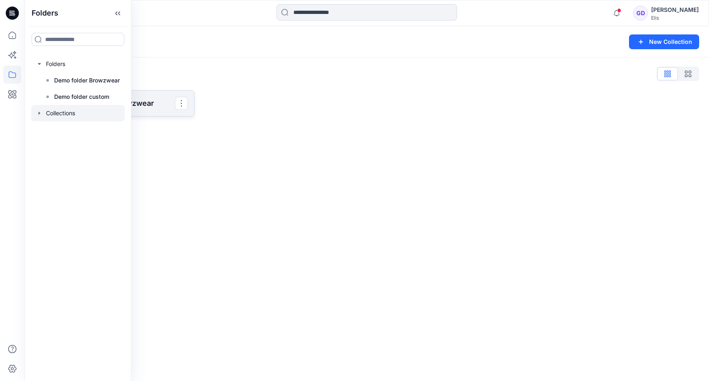
click at [164, 108] on p "Demo Collection Browzwear" at bounding box center [114, 103] width 122 height 11
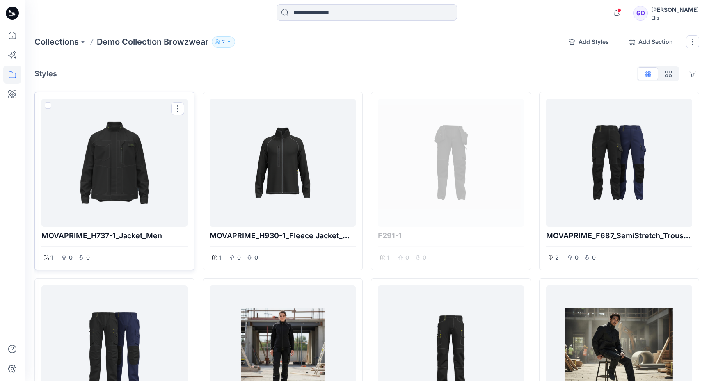
click at [112, 179] on div at bounding box center [114, 162] width 139 height 121
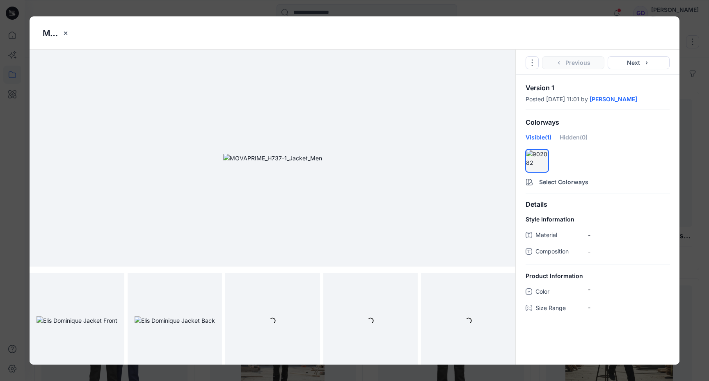
click at [697, 119] on div "MOVAPRIME_H737-1_Jacket_Men Go to Original Style Duplicate Original Style to...…" at bounding box center [354, 190] width 709 height 381
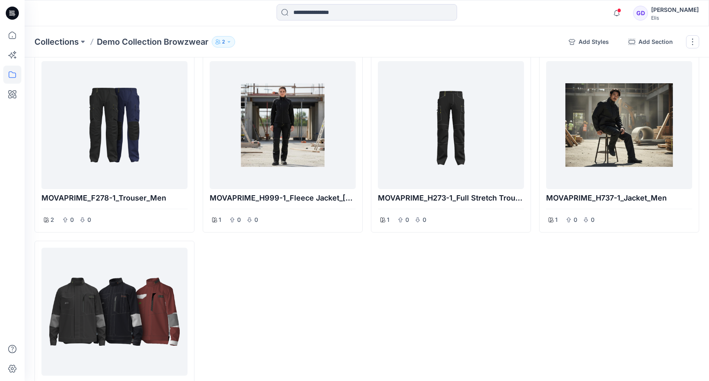
scroll to position [228, 0]
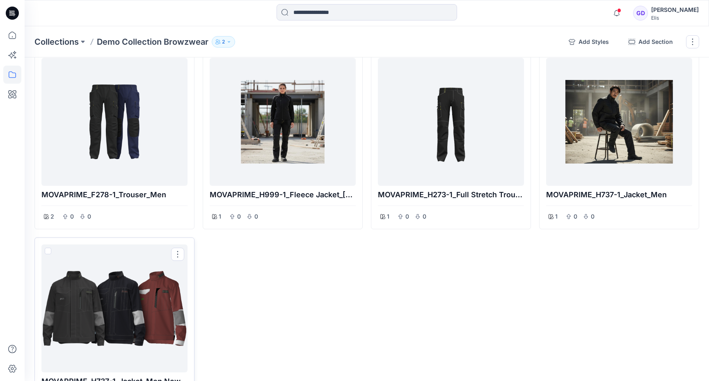
click at [119, 294] on div at bounding box center [114, 308] width 139 height 121
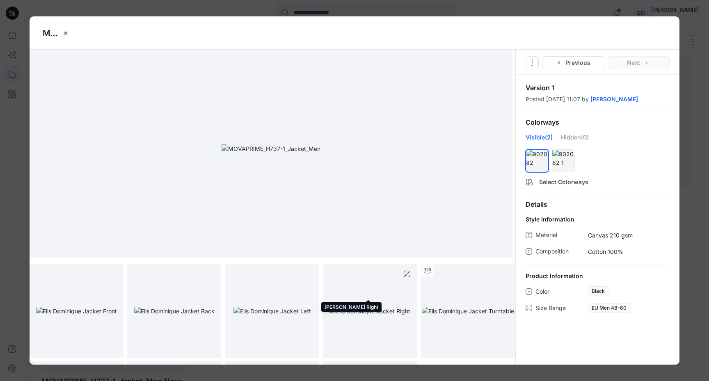
scroll to position [0, 0]
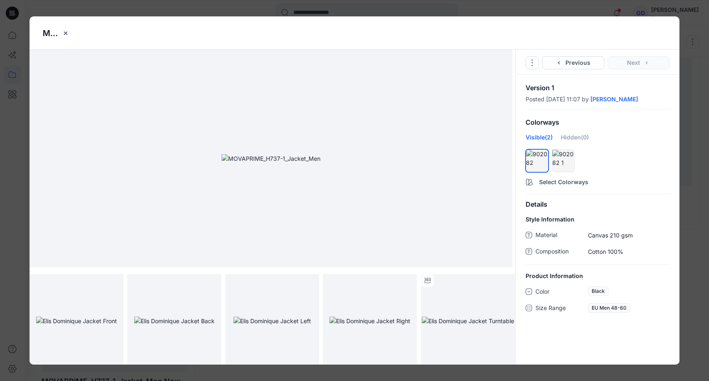
click at [692, 164] on div "MOVAPRIME_H737-1_Jacket_Men new Go to Original Style Duplicate Original Style t…" at bounding box center [354, 190] width 709 height 381
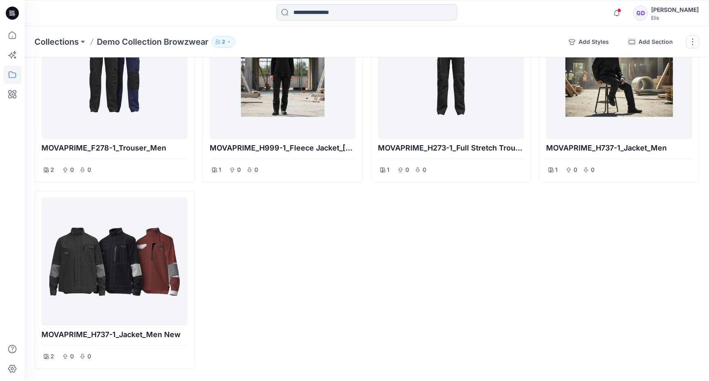
scroll to position [272, 0]
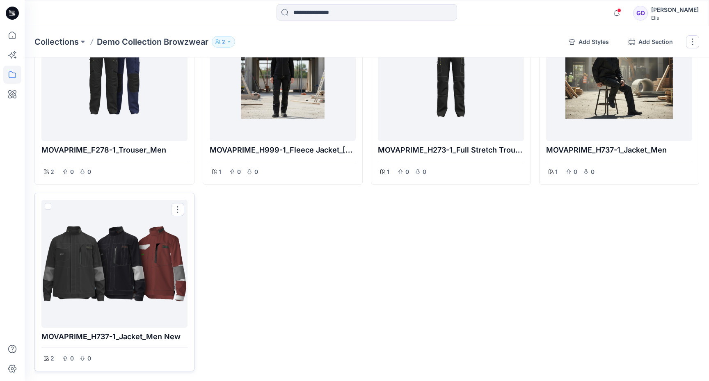
click at [114, 277] on div at bounding box center [114, 263] width 139 height 121
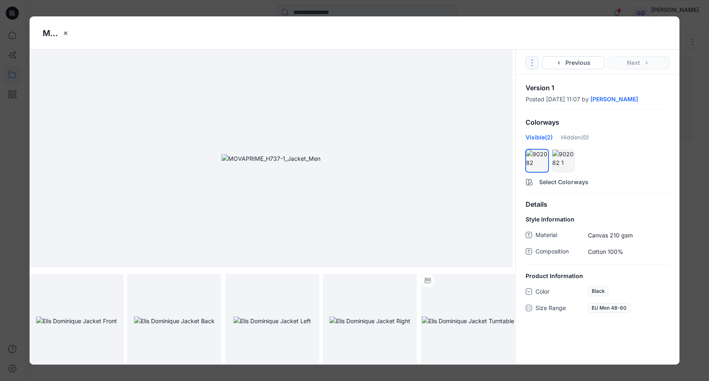
click at [532, 64] on icon "Options" at bounding box center [532, 62] width 7 height 7
click at [532, 82] on link "Go to Original Style" at bounding box center [531, 82] width 99 height 16
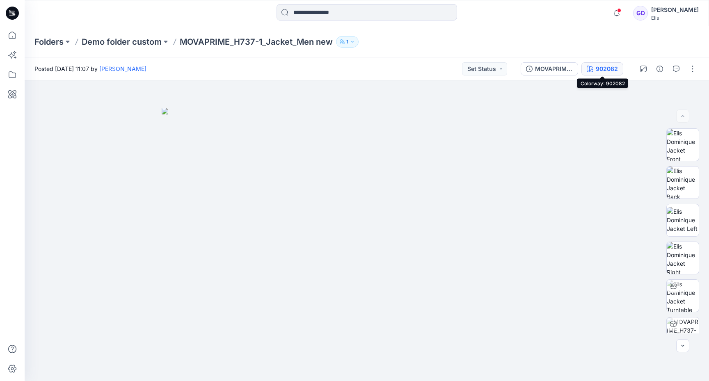
click at [596, 68] on div "902082" at bounding box center [607, 68] width 22 height 9
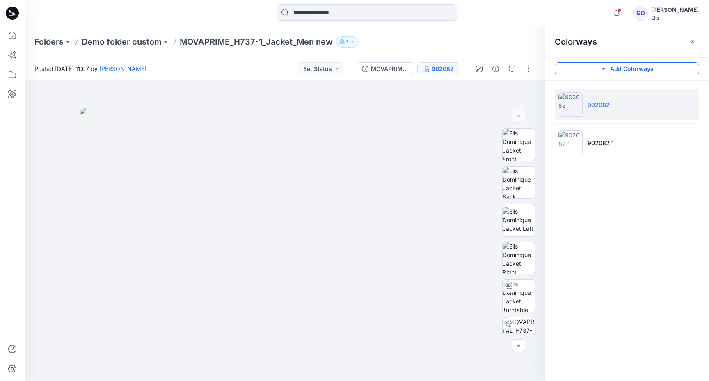
click at [621, 62] on button "Add Colorways" at bounding box center [627, 68] width 144 height 13
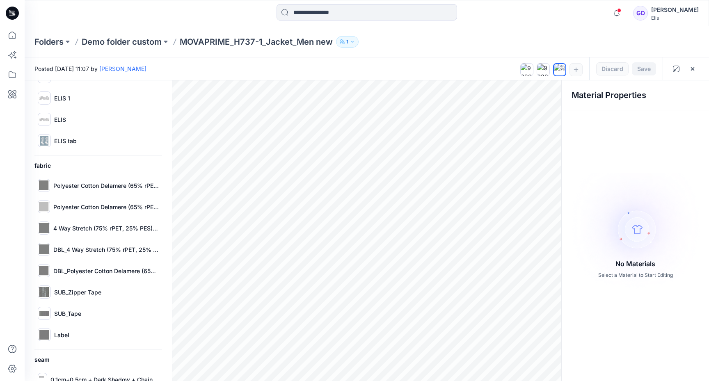
scroll to position [90, 0]
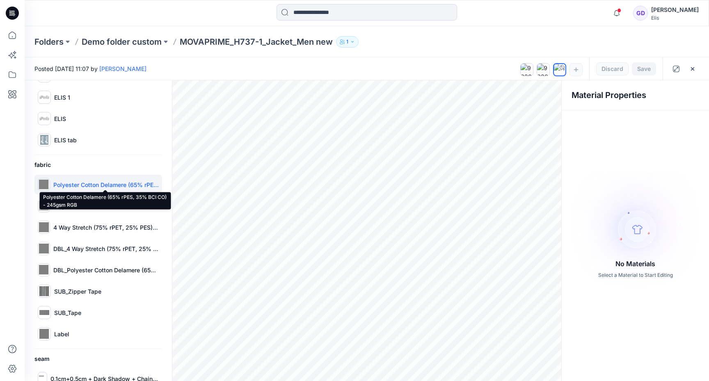
click at [95, 184] on p "Polyester Cotton Delamere (65% rPES, 35% BCI CO) - 245gsm RGB" at bounding box center [105, 184] width 105 height 9
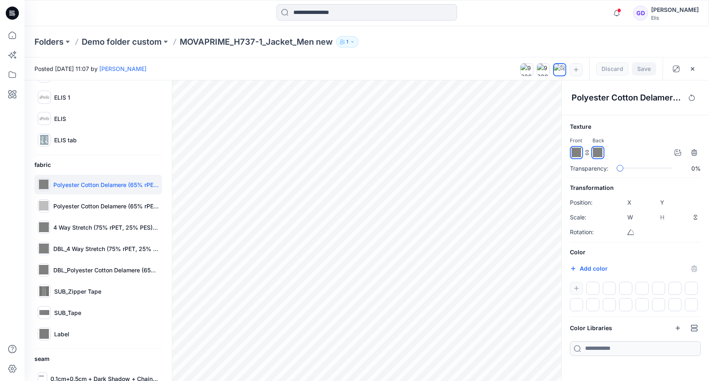
click at [582, 267] on input "*******" at bounding box center [582, 269] width 10 height 8
click at [635, 244] on div "Texture Front Back Loading... Loading... Transparency: 0% Transformation Positi…" at bounding box center [635, 239] width 147 height 234
type input "*******"
drag, startPoint x: 578, startPoint y: 269, endPoint x: 602, endPoint y: 296, distance: 35.2
click at [603, 297] on div "Color #b48383 *******" at bounding box center [635, 279] width 131 height 64
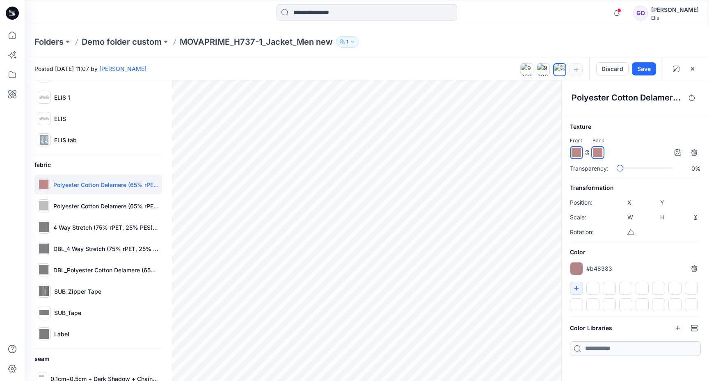
click at [592, 288] on div at bounding box center [592, 288] width 13 height 13
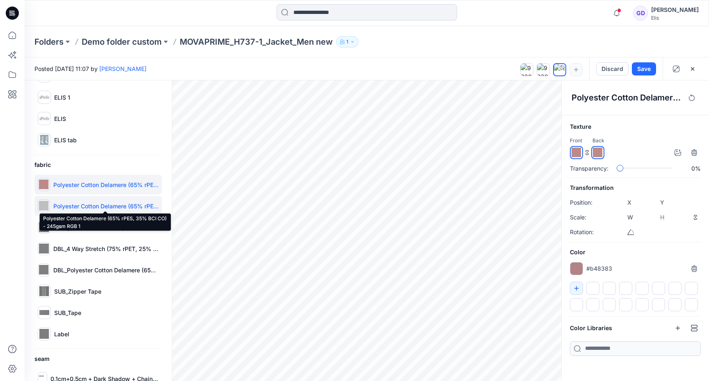
click at [98, 203] on p "Polyester Cotton Delamere (65% rPES, 35% BCI CO) - 245gsm RGB 1" at bounding box center [105, 206] width 105 height 9
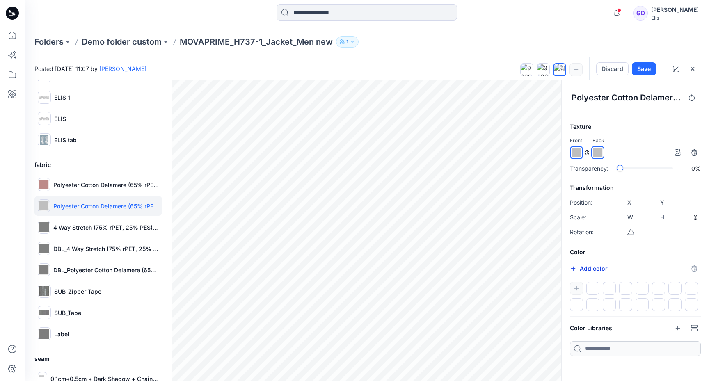
click at [575, 268] on icon "button" at bounding box center [573, 268] width 7 height 7
click at [602, 245] on div "Texture Front Back Transparency: 0% Transformation Position: X **** Y **** Scal…" at bounding box center [635, 239] width 147 height 234
click at [96, 223] on p "4 Way Stretch (75% rPET, 25% PES) - 255gsm RGB" at bounding box center [105, 227] width 105 height 9
type input "****"
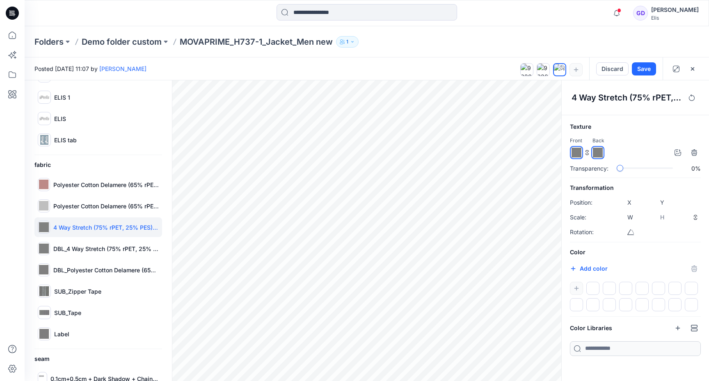
click at [573, 288] on div at bounding box center [635, 297] width 131 height 30
click at [583, 267] on input "*******" at bounding box center [582, 269] width 10 height 8
click at [647, 247] on h6 "Color" at bounding box center [635, 252] width 131 height 10
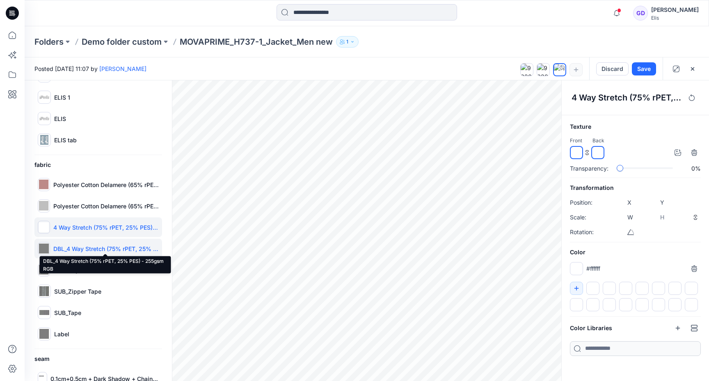
click at [115, 249] on p "DBL_4 Way Stretch (75% rPET, 25% PES) - 255gsm RGB" at bounding box center [105, 248] width 105 height 9
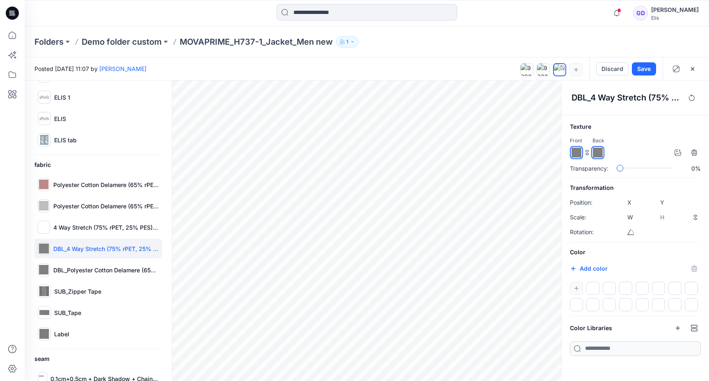
click at [584, 266] on input "*******" at bounding box center [582, 269] width 10 height 8
type input "*******"
click at [66, 264] on div "DBL_Polyester Cotton Delamere (65% rPES, 35% BCI CO) - 245gsm RGB" at bounding box center [98, 270] width 128 height 20
type input "****"
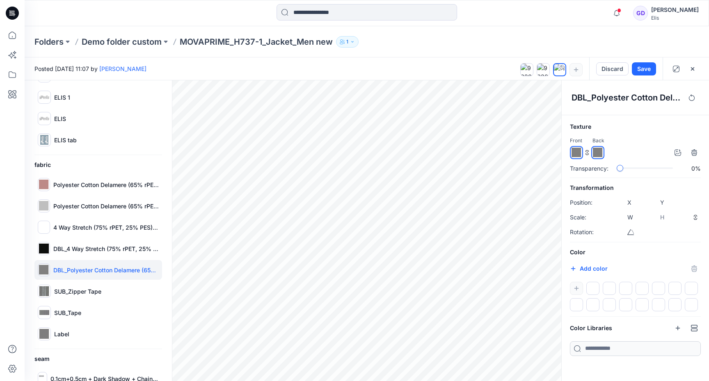
click at [580, 267] on input "*******" at bounding box center [582, 269] width 10 height 8
type input "*******"
click at [645, 252] on h6 "Color" at bounding box center [635, 252] width 131 height 10
click at [89, 289] on p "SUB_Zipper Tape" at bounding box center [77, 291] width 47 height 9
type input "****"
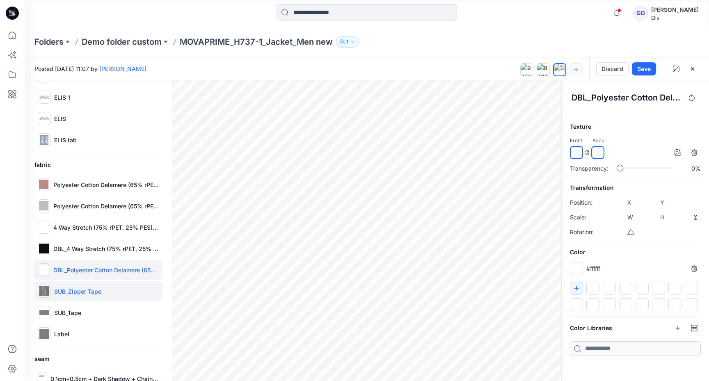
type input "****"
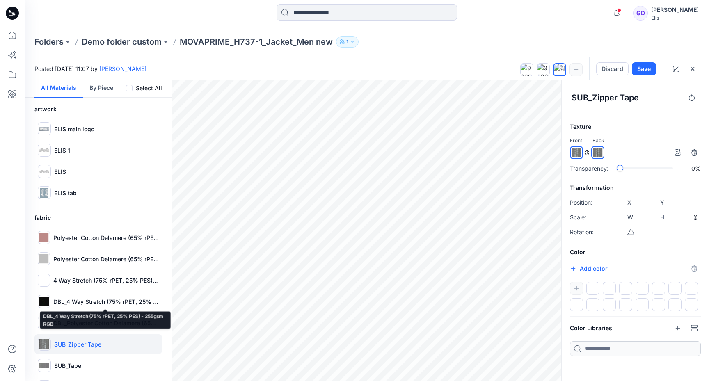
scroll to position [33, 0]
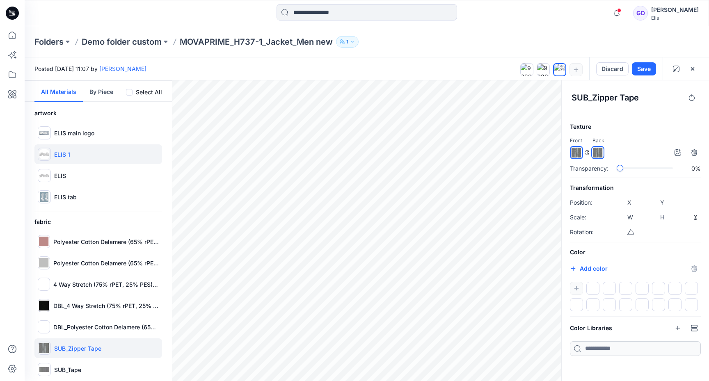
click at [71, 160] on div "ELIS 1" at bounding box center [98, 154] width 128 height 20
type input "****"
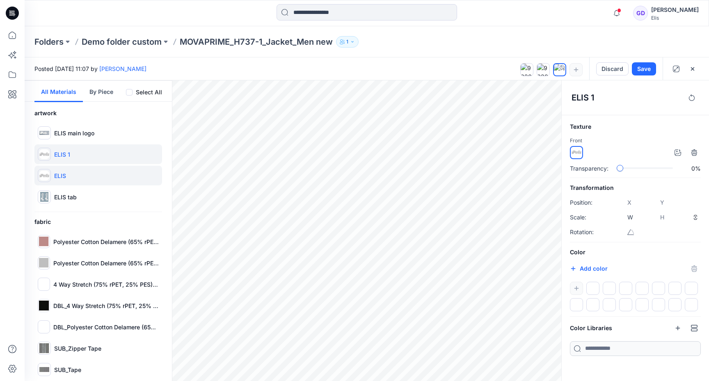
click at [71, 174] on div "ELIS" at bounding box center [98, 176] width 128 height 20
click at [70, 155] on div "ELIS 1" at bounding box center [98, 154] width 128 height 20
click at [587, 275] on div "Add color *******" at bounding box center [635, 268] width 131 height 13
click at [587, 267] on button "Add color" at bounding box center [589, 269] width 38 height 10
type input "*******"
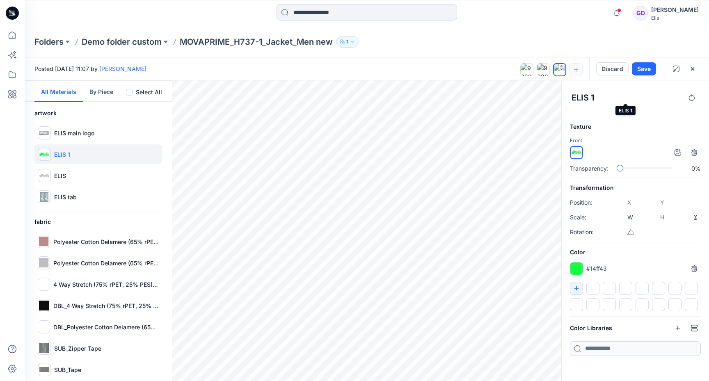
click at [617, 99] on h4 "ELIS 1" at bounding box center [626, 98] width 110 height 10
click at [643, 70] on button "Save" at bounding box center [644, 68] width 24 height 13
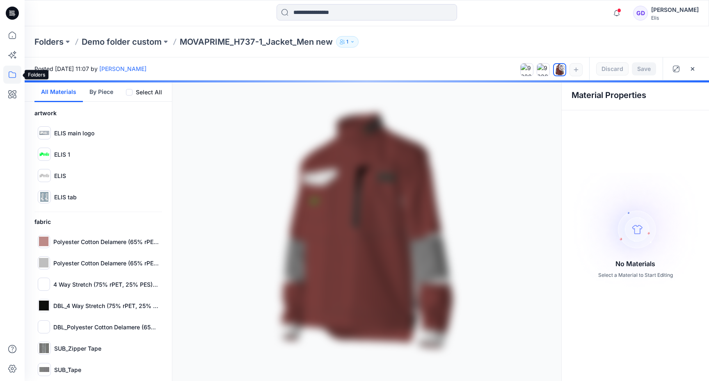
click at [9, 81] on icon at bounding box center [12, 75] width 18 height 18
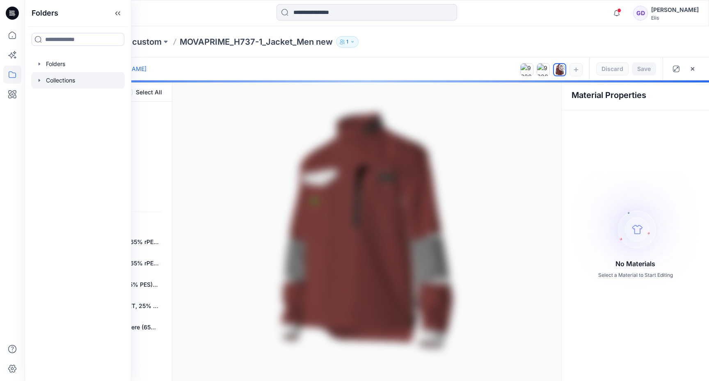
click at [37, 82] on icon "button" at bounding box center [39, 80] width 7 height 7
click at [81, 96] on p "Demo Collection Browzwear" at bounding box center [92, 97] width 77 height 10
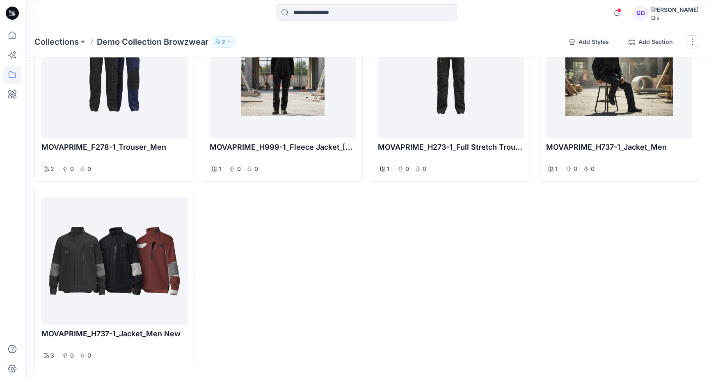
scroll to position [273, 0]
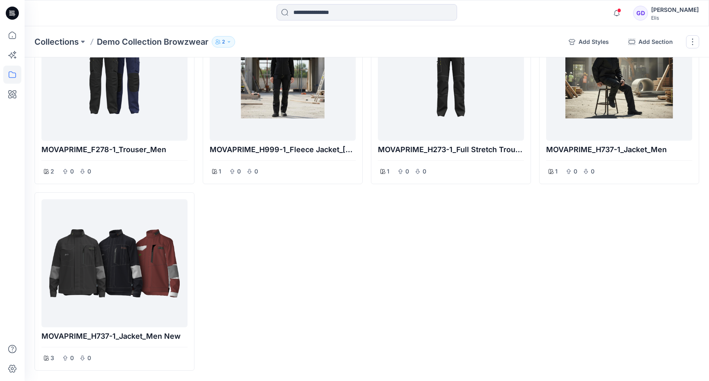
click at [339, 290] on div "MOVAPRIME_H930-1_Fleece Jacket_Men 1 0 0 MOVAPRIME_H999-1_Fleece Jacket_[DEMOGR…" at bounding box center [283, 95] width 160 height 552
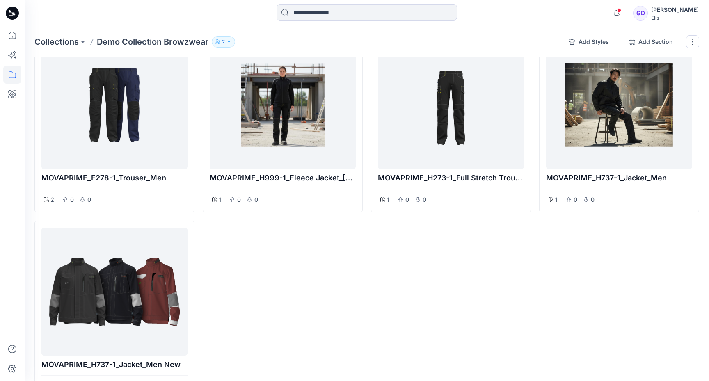
scroll to position [292, 0]
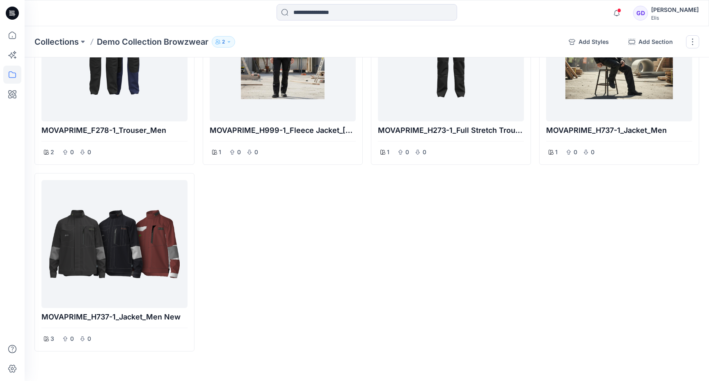
click at [366, 290] on div "MOVAPRIME_H737-1_Jacket_Men 1 0 0 MOVAPRIME_F278-1_Trouser_Men 2 0 0 MOVAPRIME_…" at bounding box center [366, 76] width 665 height 552
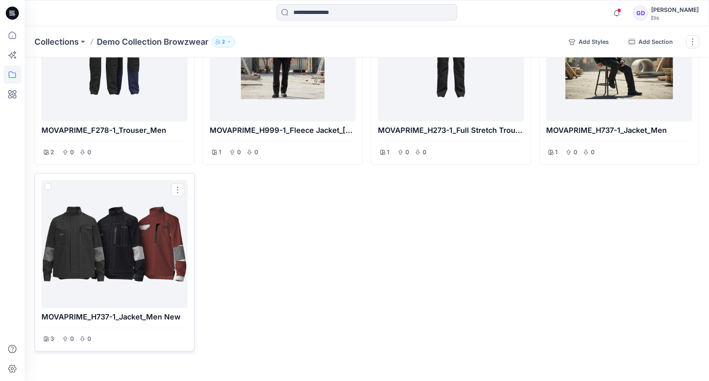
click at [137, 243] on div at bounding box center [114, 243] width 139 height 121
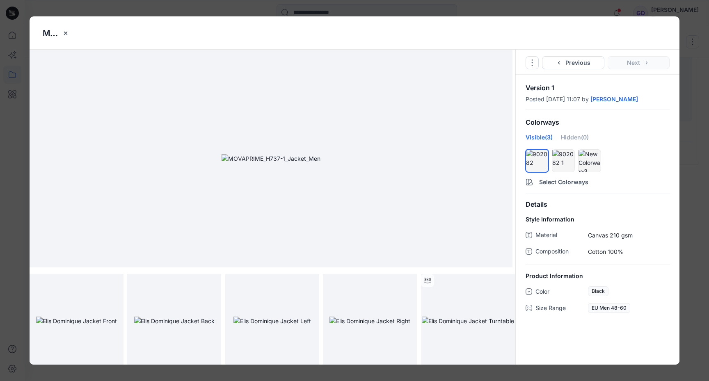
click at [699, 236] on div "MOVAPRIME_H737-1_Jacket_Men new Go to Original Style Duplicate Original Style t…" at bounding box center [354, 190] width 709 height 381
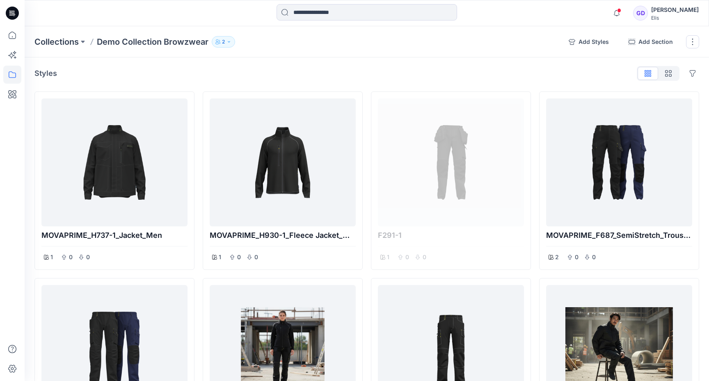
scroll to position [0, 0]
